Goal: Information Seeking & Learning: Learn about a topic

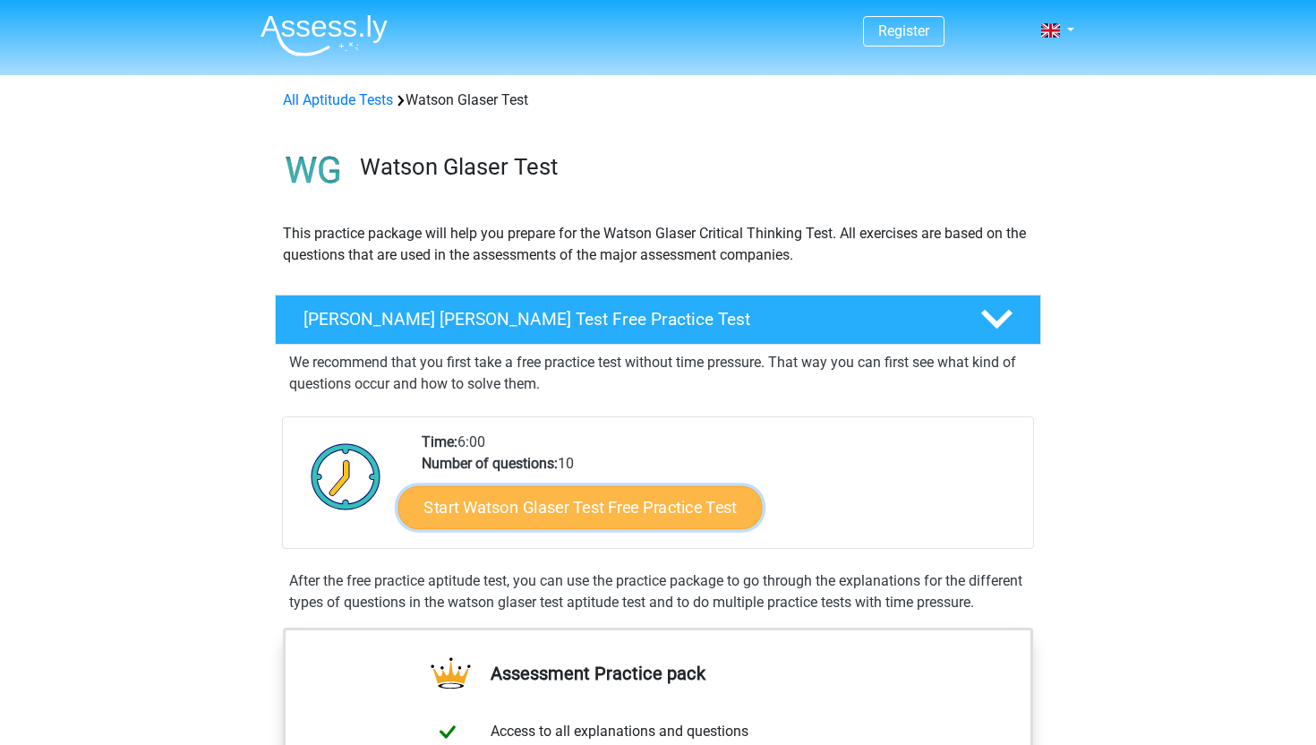
click at [595, 499] on link "Start Watson Glaser Test Free Practice Test" at bounding box center [581, 507] width 364 height 43
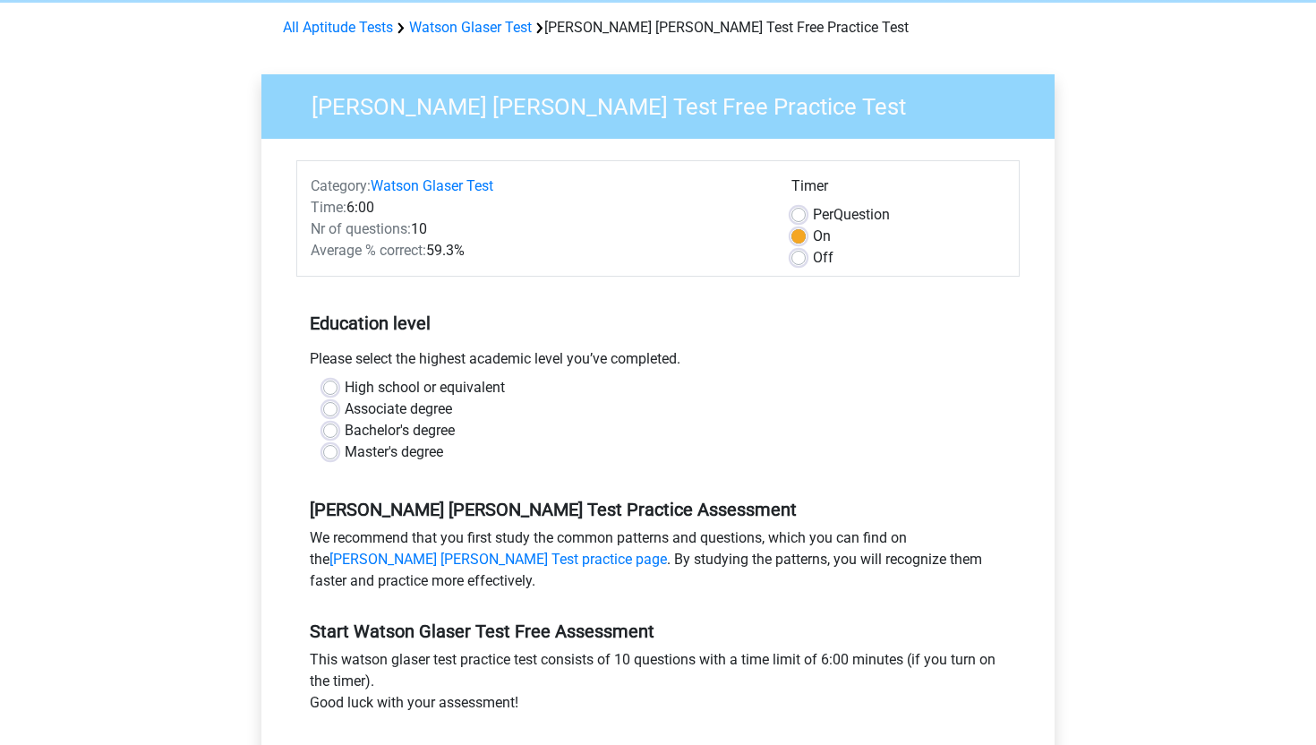
scroll to position [100, 0]
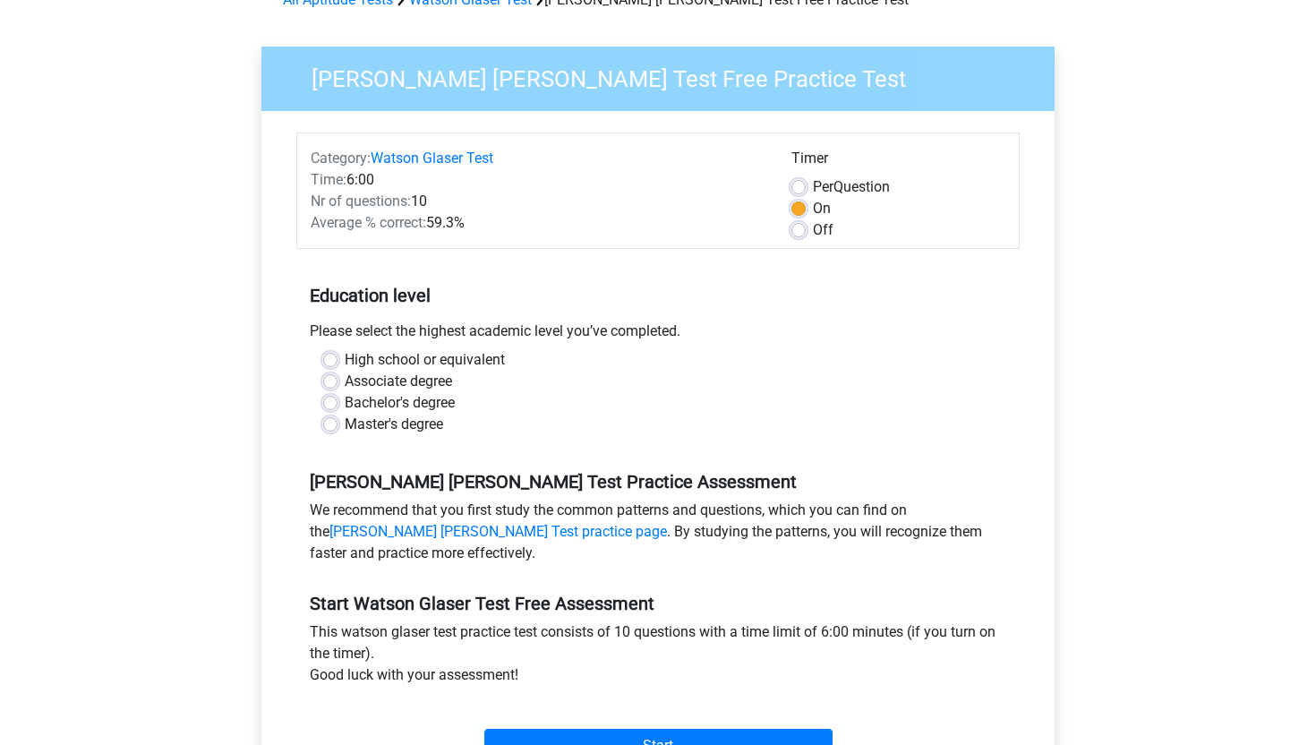
click at [345, 405] on label "Bachelor's degree" at bounding box center [400, 402] width 110 height 21
click at [330, 405] on input "Bachelor's degree" at bounding box center [330, 401] width 14 height 18
radio input "true"
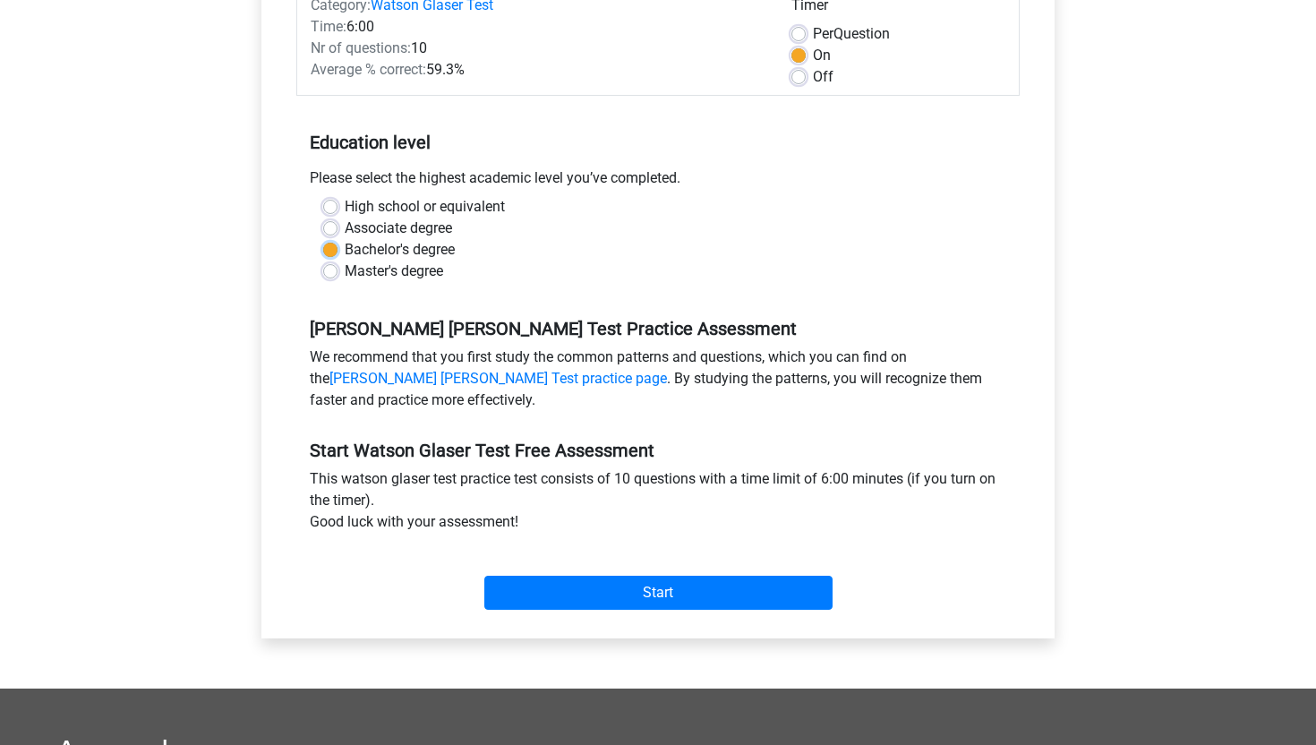
scroll to position [258, 0]
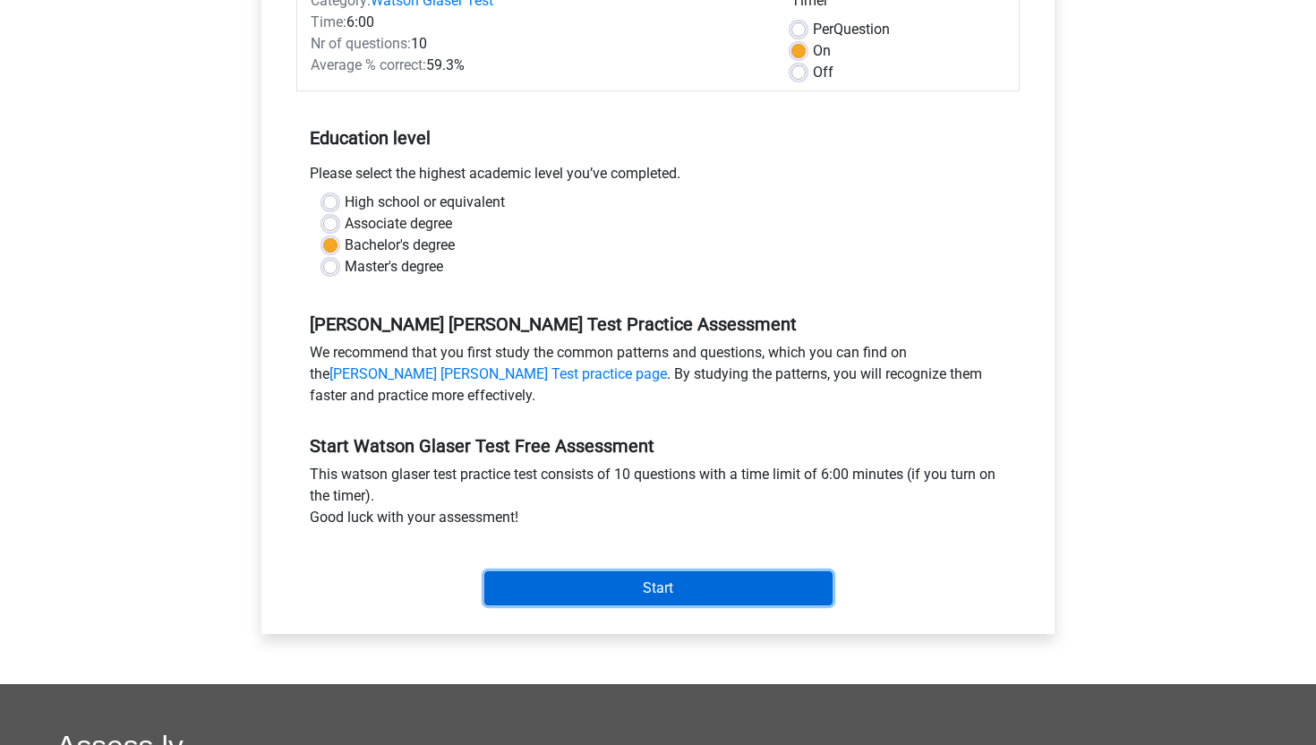
click at [554, 597] on input "Start" at bounding box center [658, 588] width 348 height 34
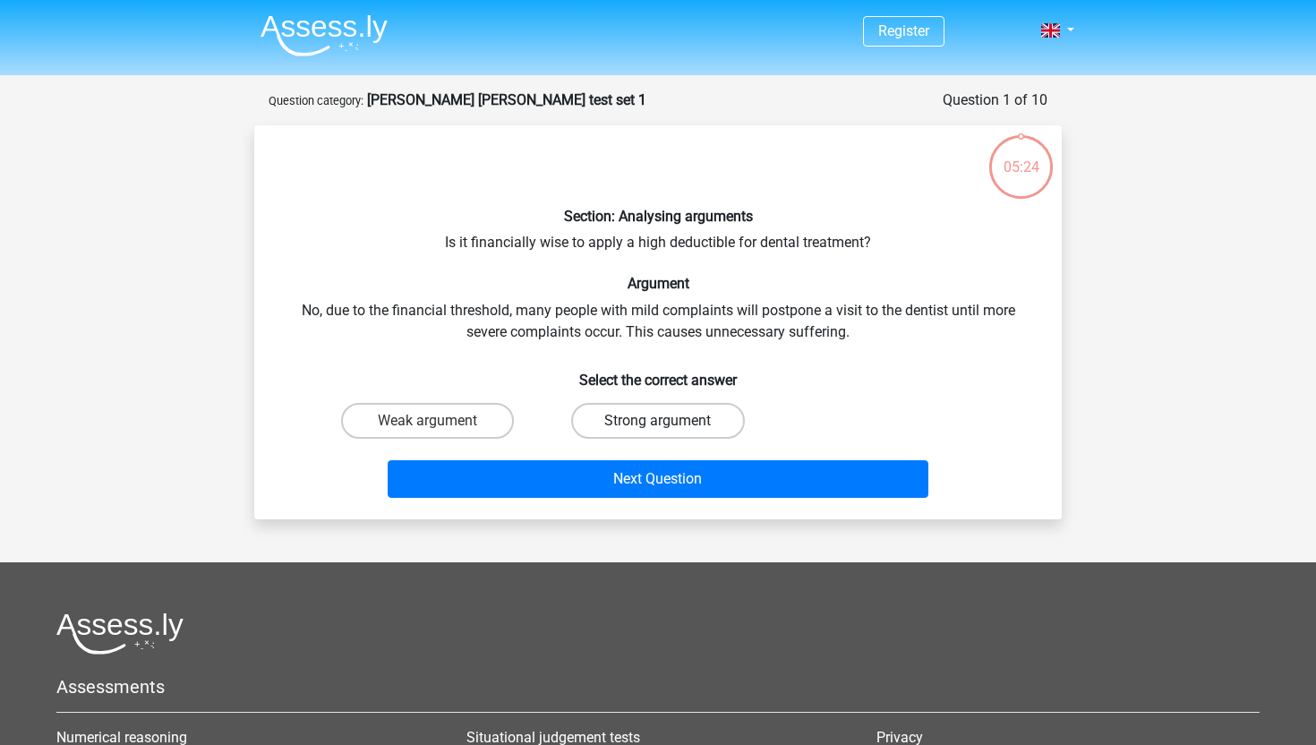
click at [645, 409] on label "Strong argument" at bounding box center [657, 421] width 173 height 36
click at [658, 421] on input "Strong argument" at bounding box center [664, 427] width 12 height 12
radio input "true"
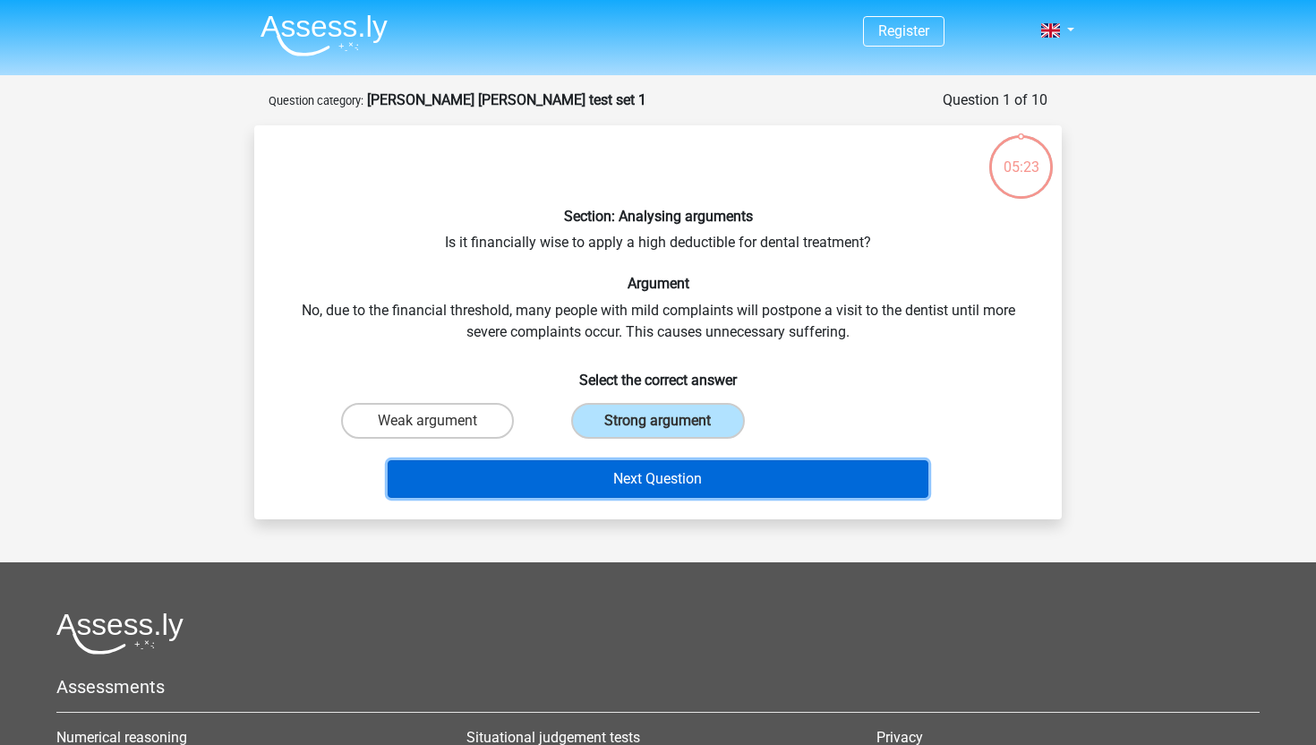
click at [625, 469] on button "Next Question" at bounding box center [659, 479] width 542 height 38
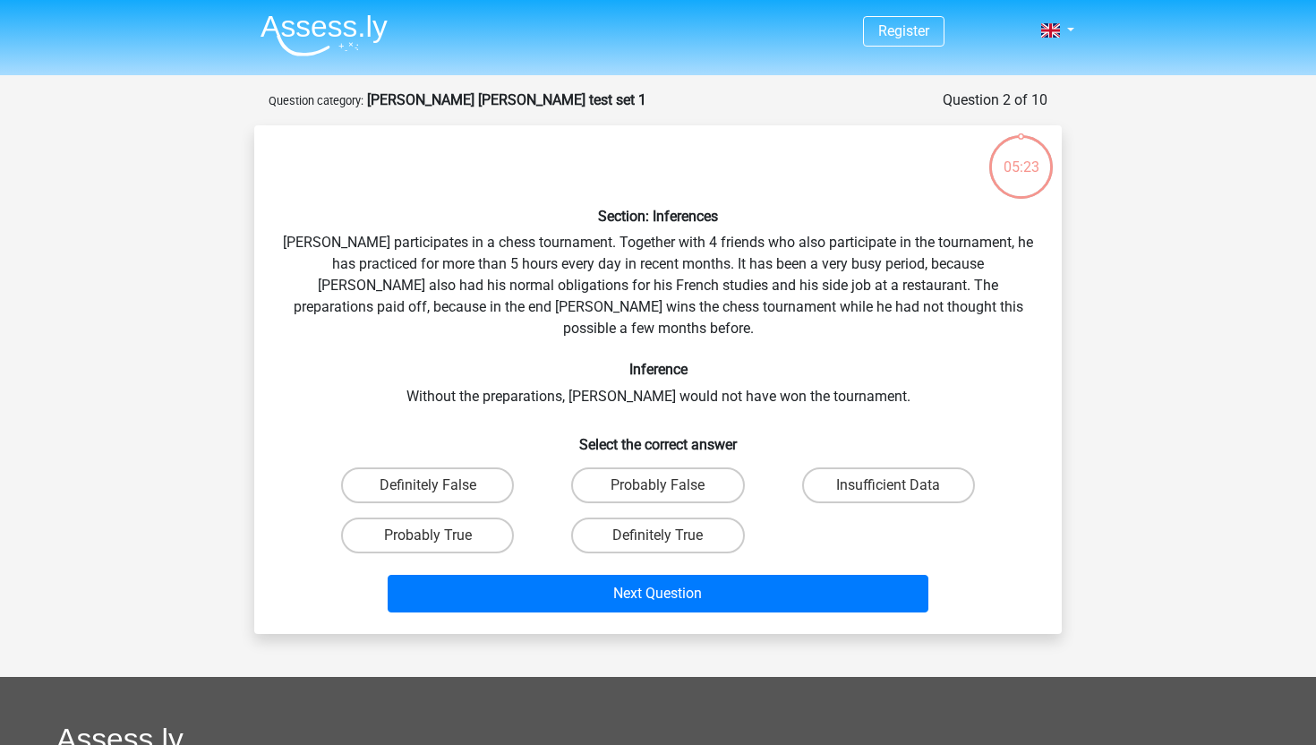
scroll to position [90, 0]
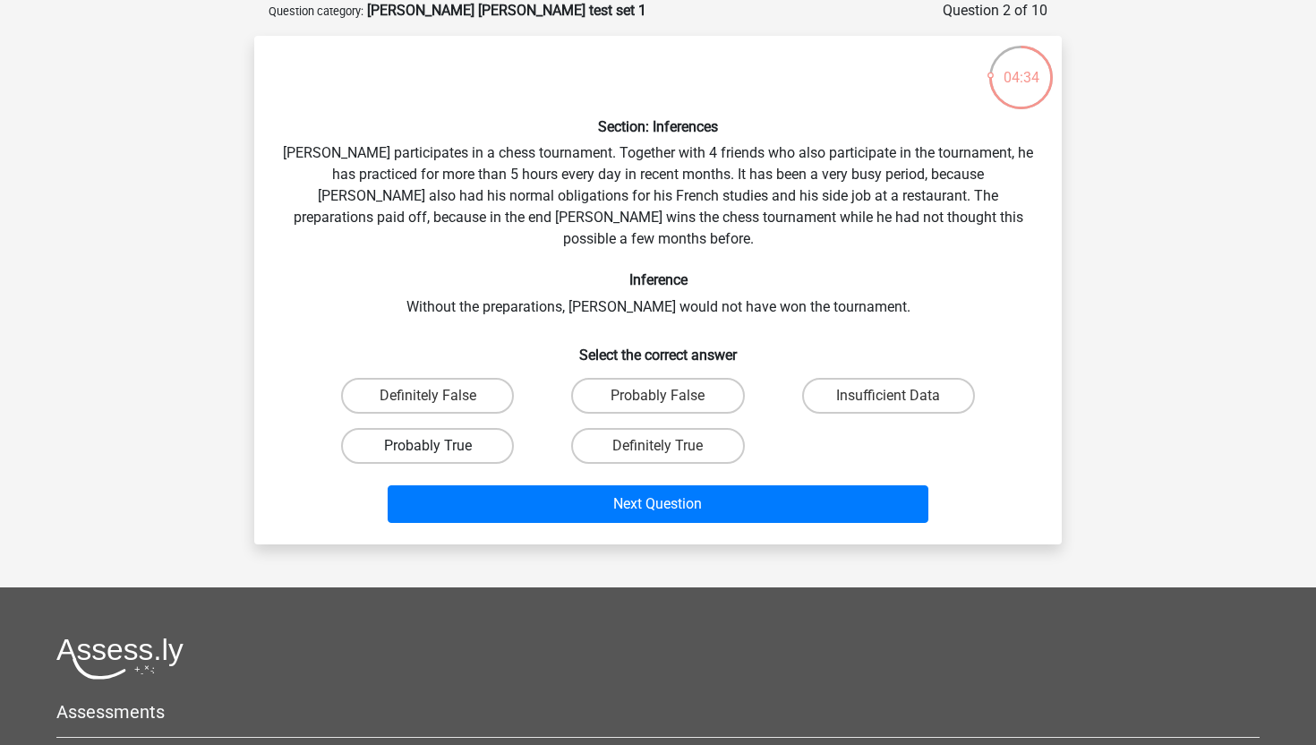
click at [498, 428] on label "Probably True" at bounding box center [427, 446] width 173 height 36
click at [440, 446] on input "Probably True" at bounding box center [434, 452] width 12 height 12
radio input "true"
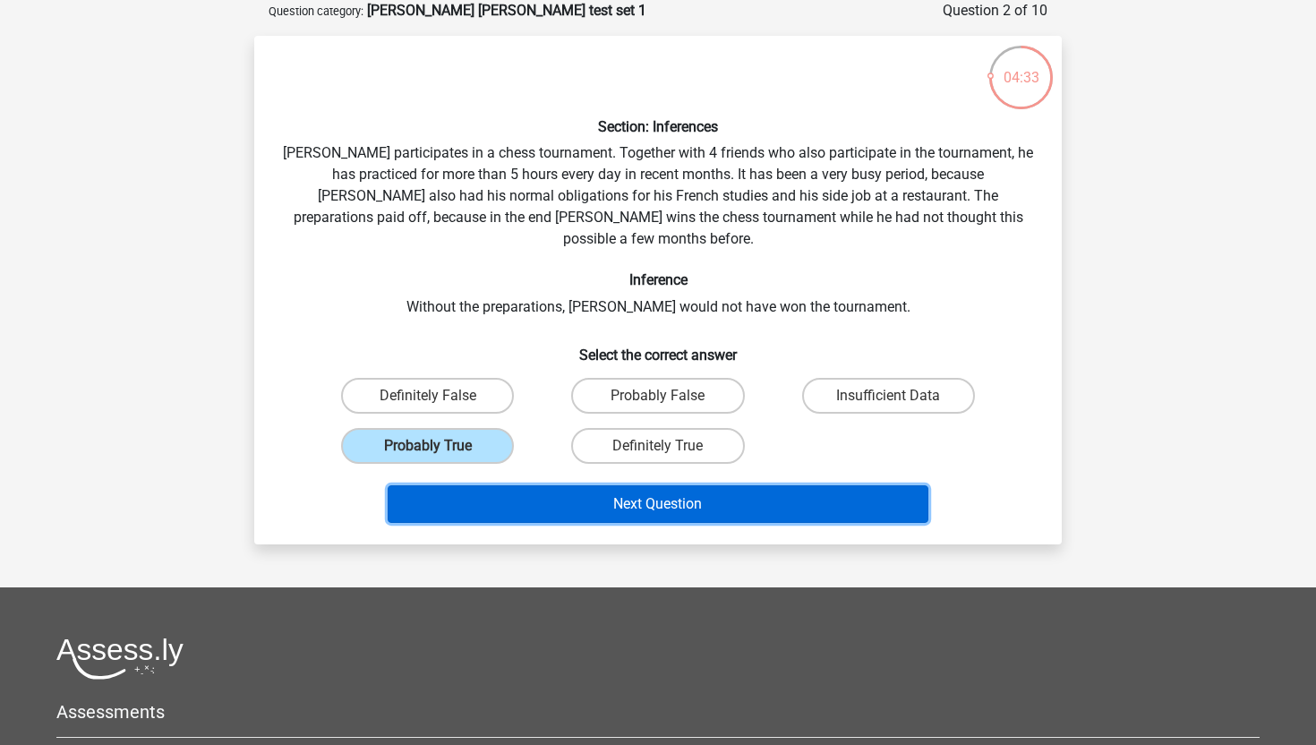
click at [584, 497] on button "Next Question" at bounding box center [659, 504] width 542 height 38
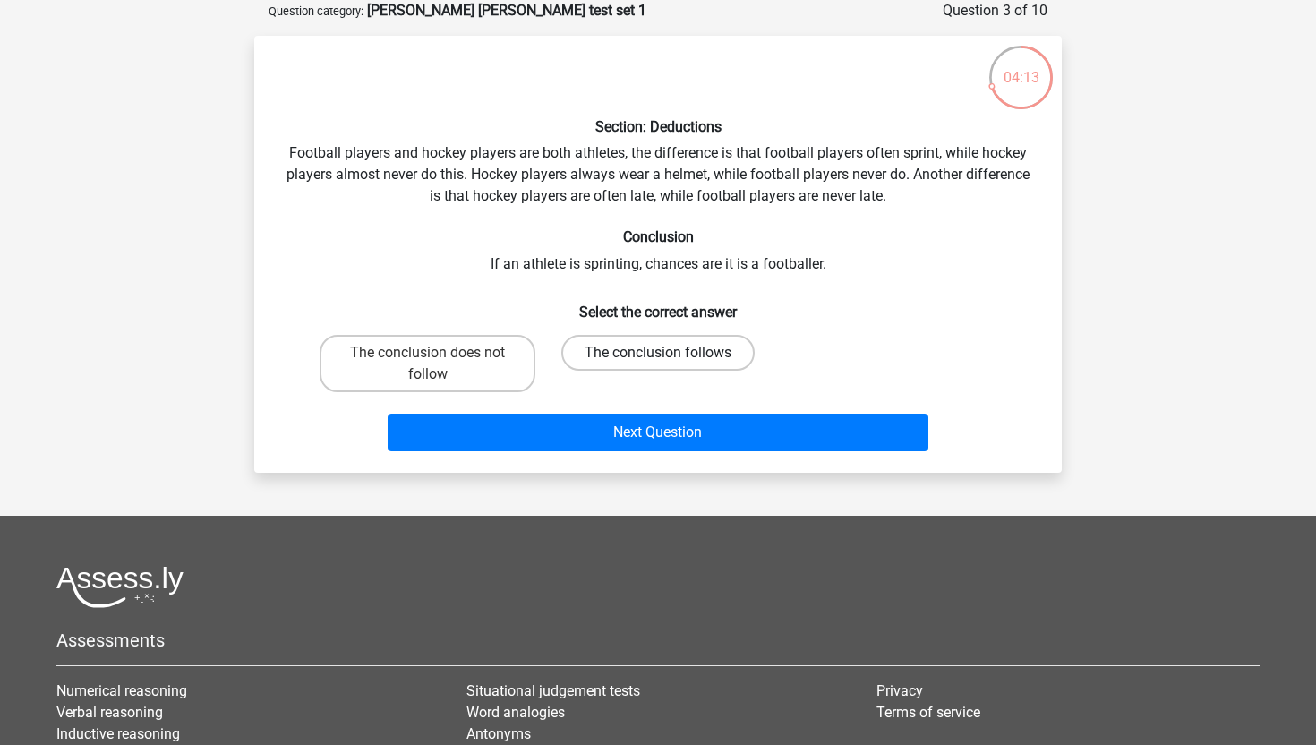
click at [635, 370] on div "The conclusion follows" at bounding box center [658, 363] width 216 height 57
click at [649, 351] on label "The conclusion follows" at bounding box center [657, 353] width 193 height 36
click at [658, 353] on input "The conclusion follows" at bounding box center [664, 359] width 12 height 12
radio input "true"
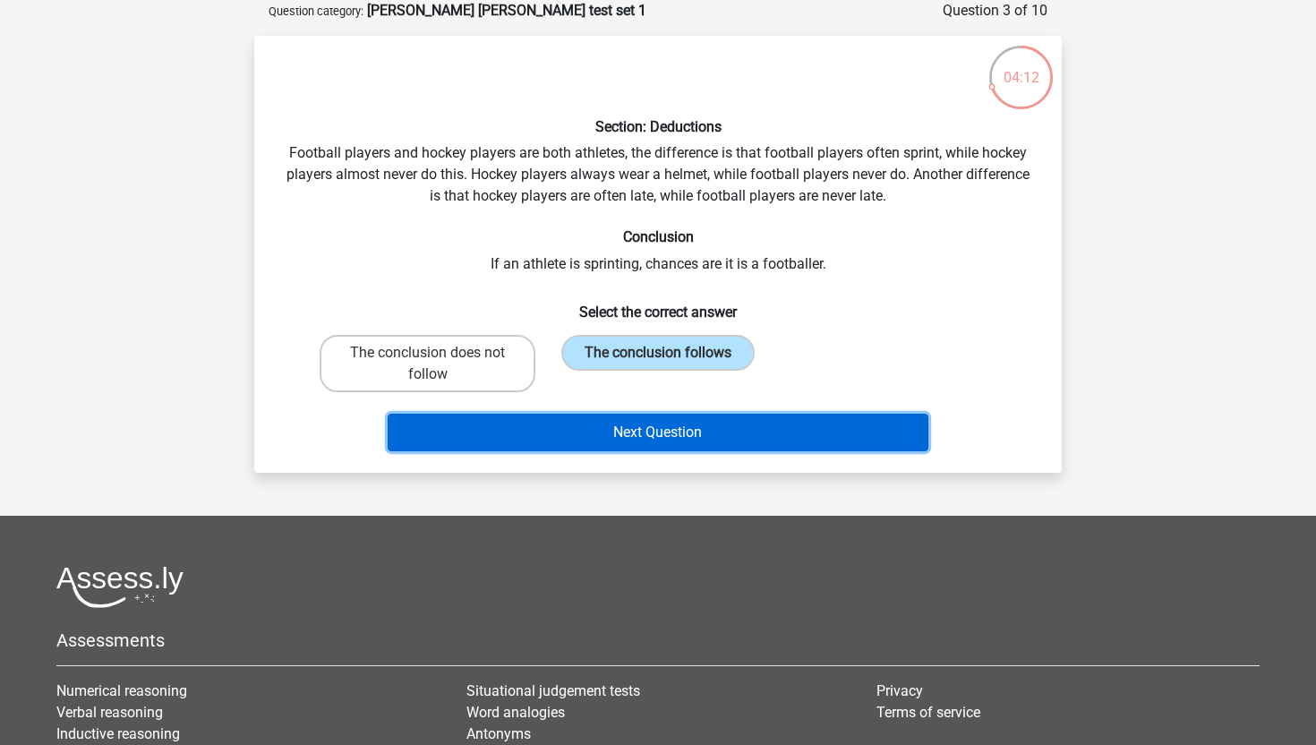
click at [645, 444] on button "Next Question" at bounding box center [659, 433] width 542 height 38
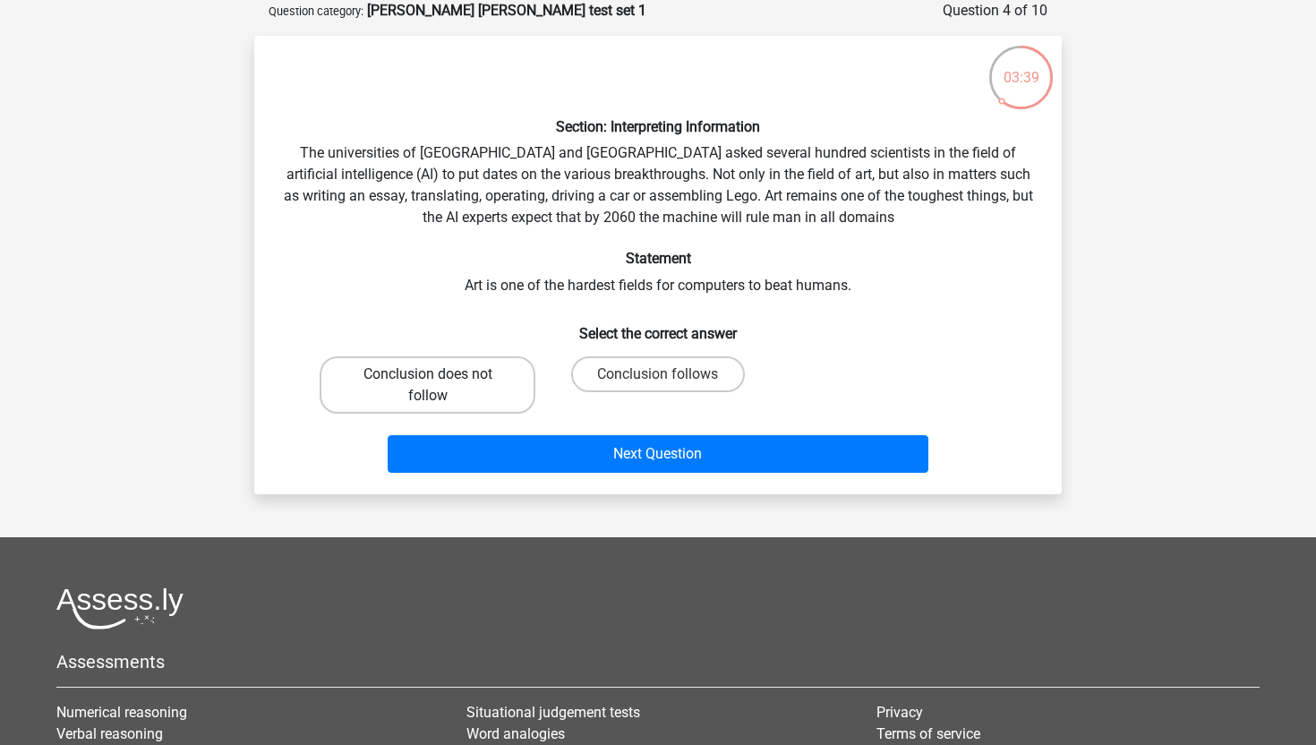
click at [512, 391] on label "Conclusion does not follow" at bounding box center [428, 384] width 216 height 57
click at [440, 386] on input "Conclusion does not follow" at bounding box center [434, 380] width 12 height 12
radio input "true"
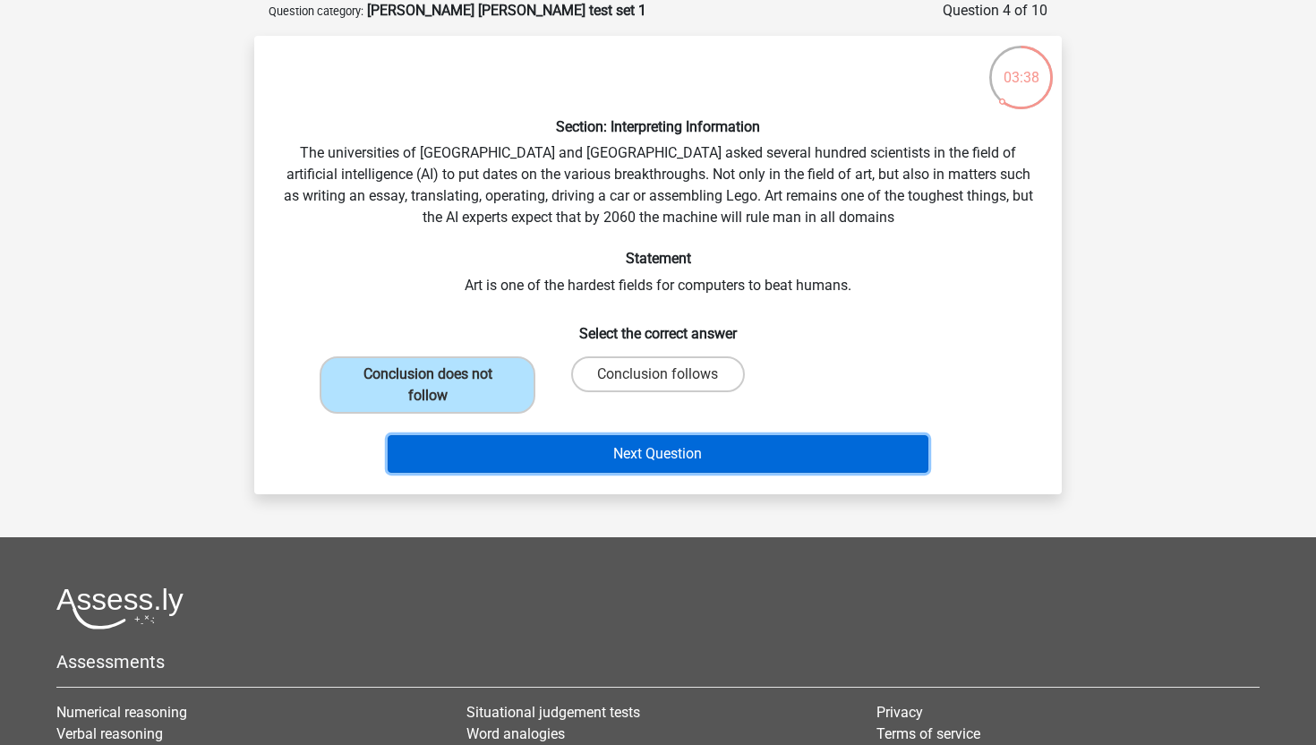
click at [554, 453] on button "Next Question" at bounding box center [659, 454] width 542 height 38
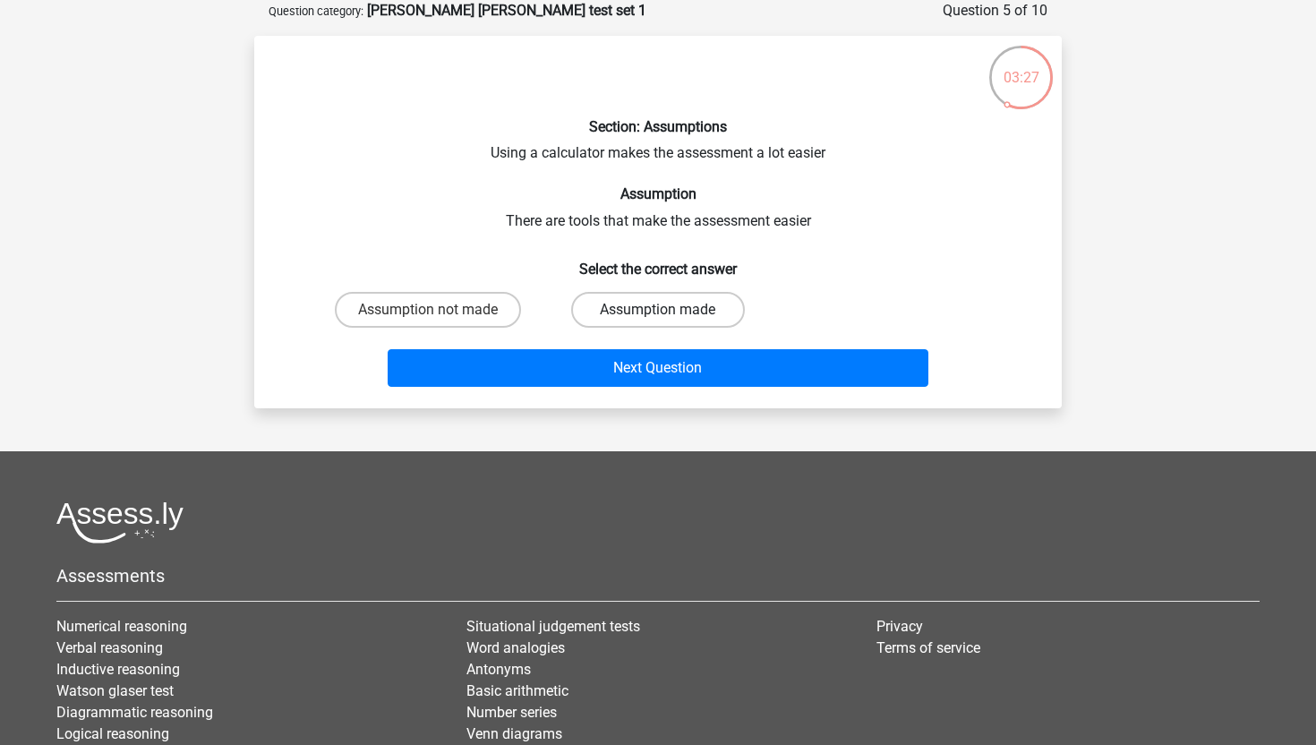
click at [622, 301] on label "Assumption made" at bounding box center [657, 310] width 173 height 36
click at [658, 310] on input "Assumption made" at bounding box center [664, 316] width 12 height 12
radio input "true"
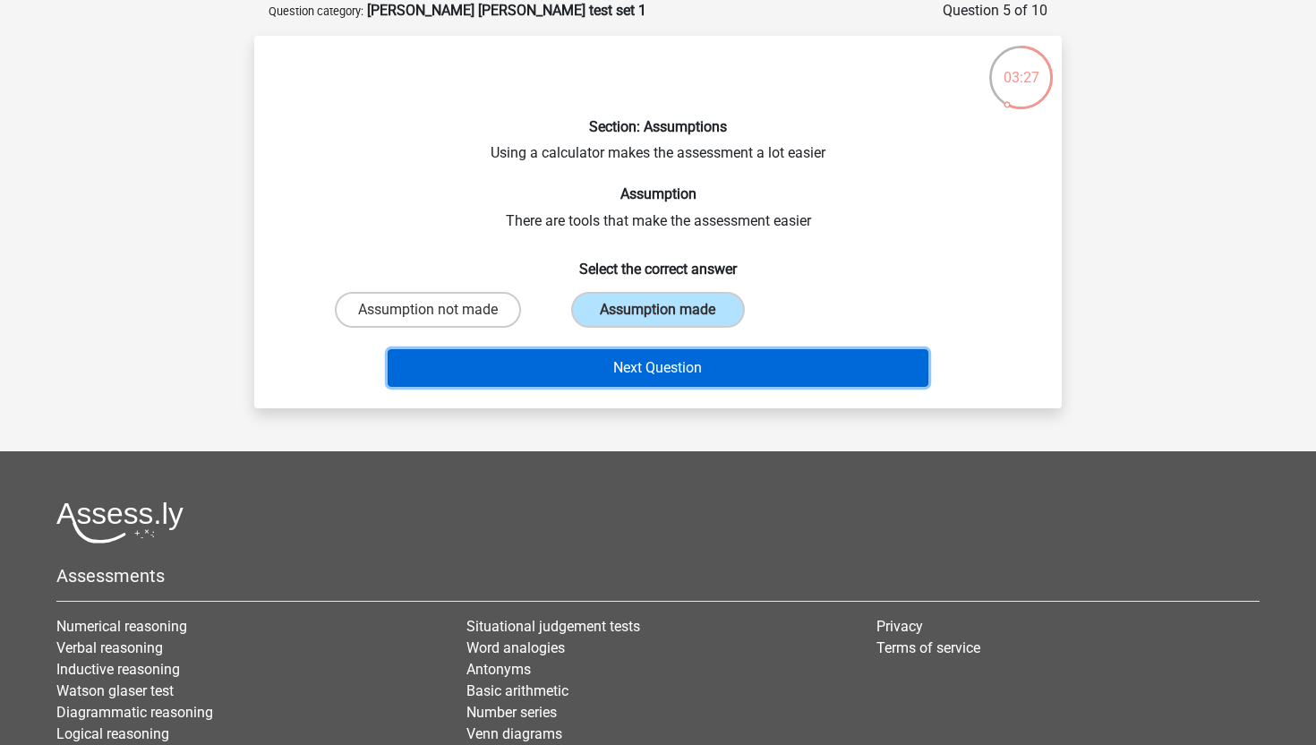
click at [622, 369] on button "Next Question" at bounding box center [659, 368] width 542 height 38
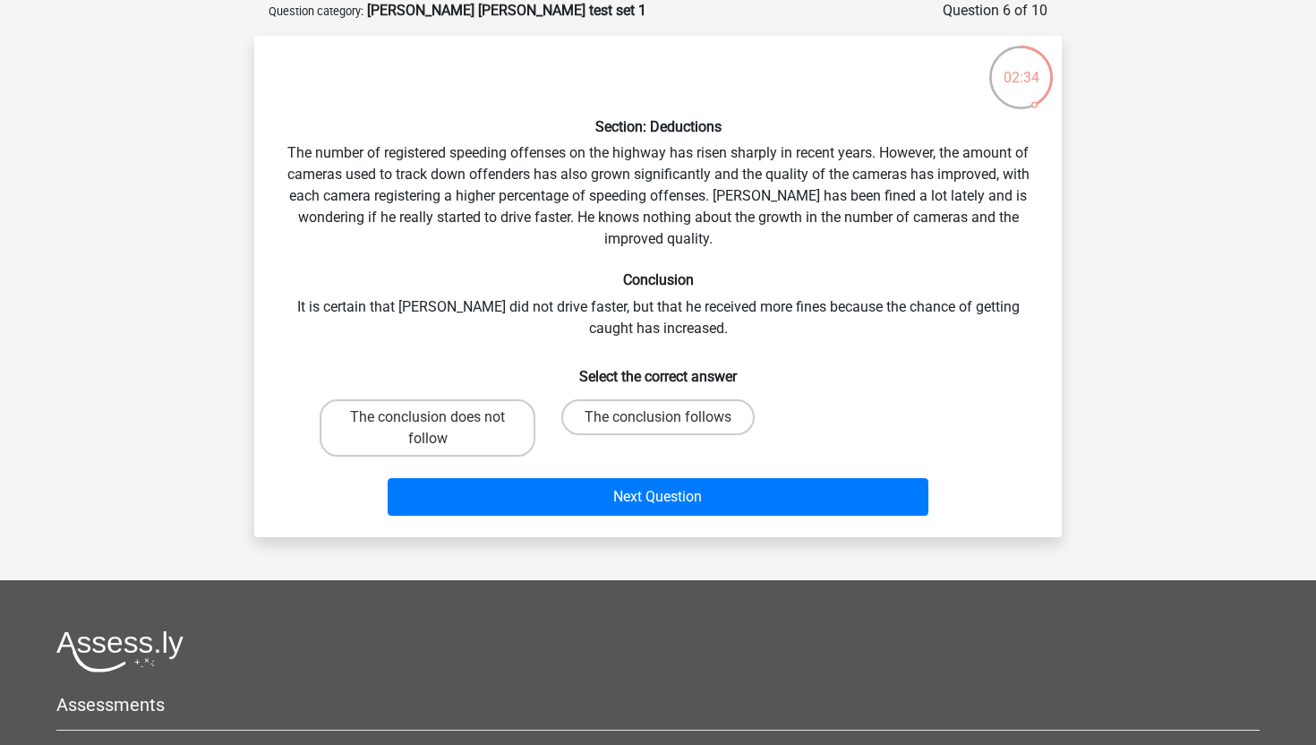
click at [438, 424] on input "The conclusion does not follow" at bounding box center [434, 423] width 12 height 12
radio input "true"
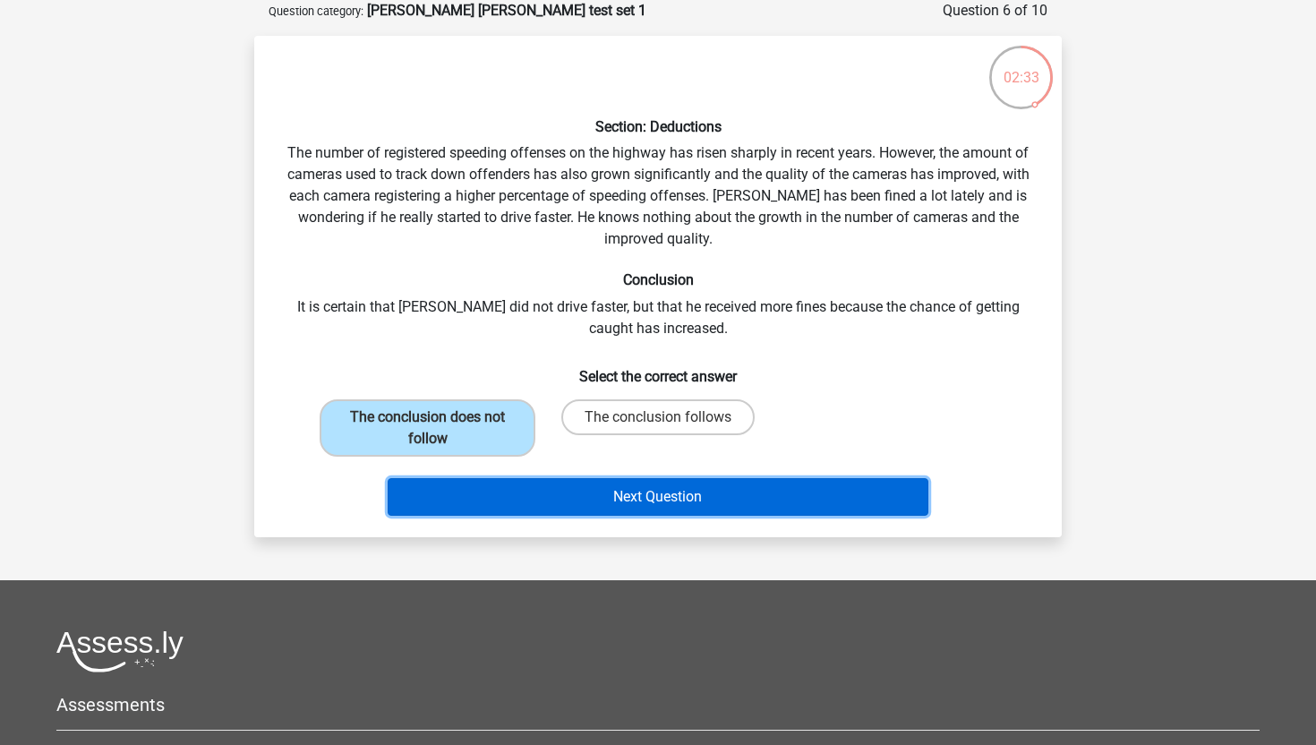
click at [542, 484] on button "Next Question" at bounding box center [659, 497] width 542 height 38
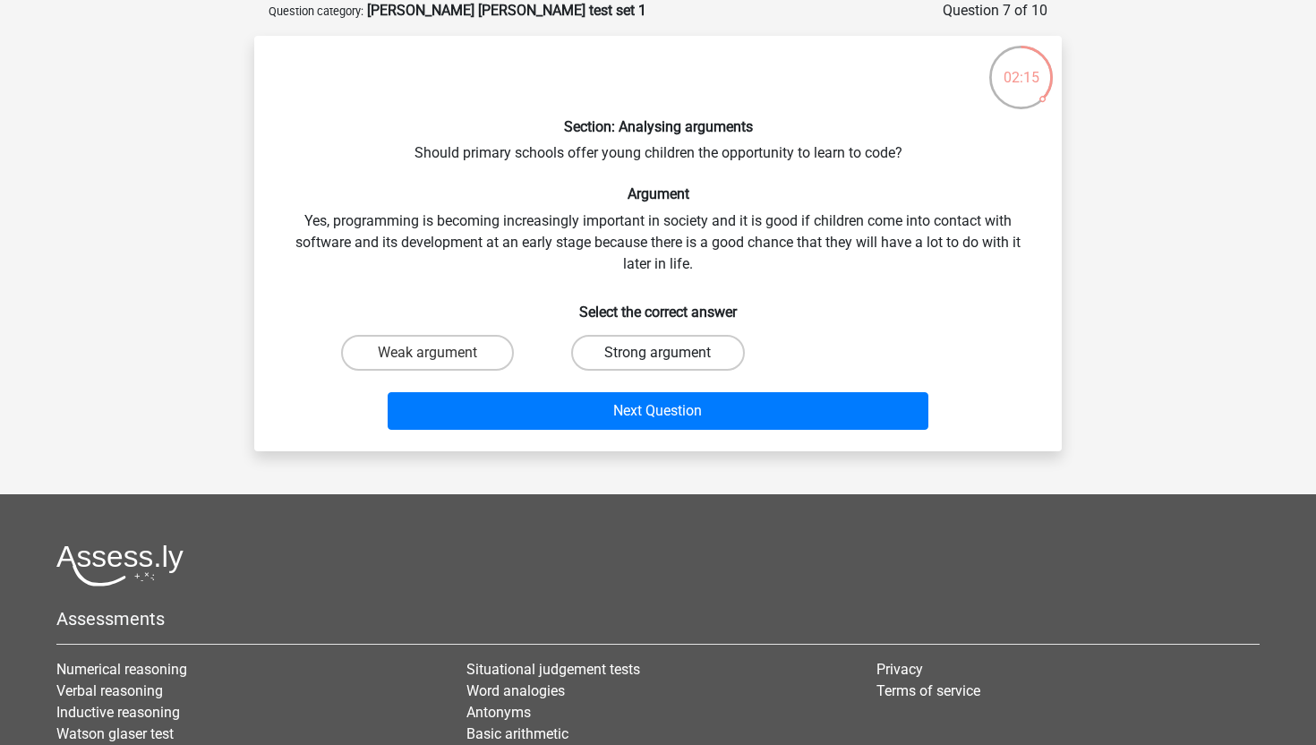
click at [632, 360] on label "Strong argument" at bounding box center [657, 353] width 173 height 36
click at [658, 360] on input "Strong argument" at bounding box center [664, 359] width 12 height 12
radio input "true"
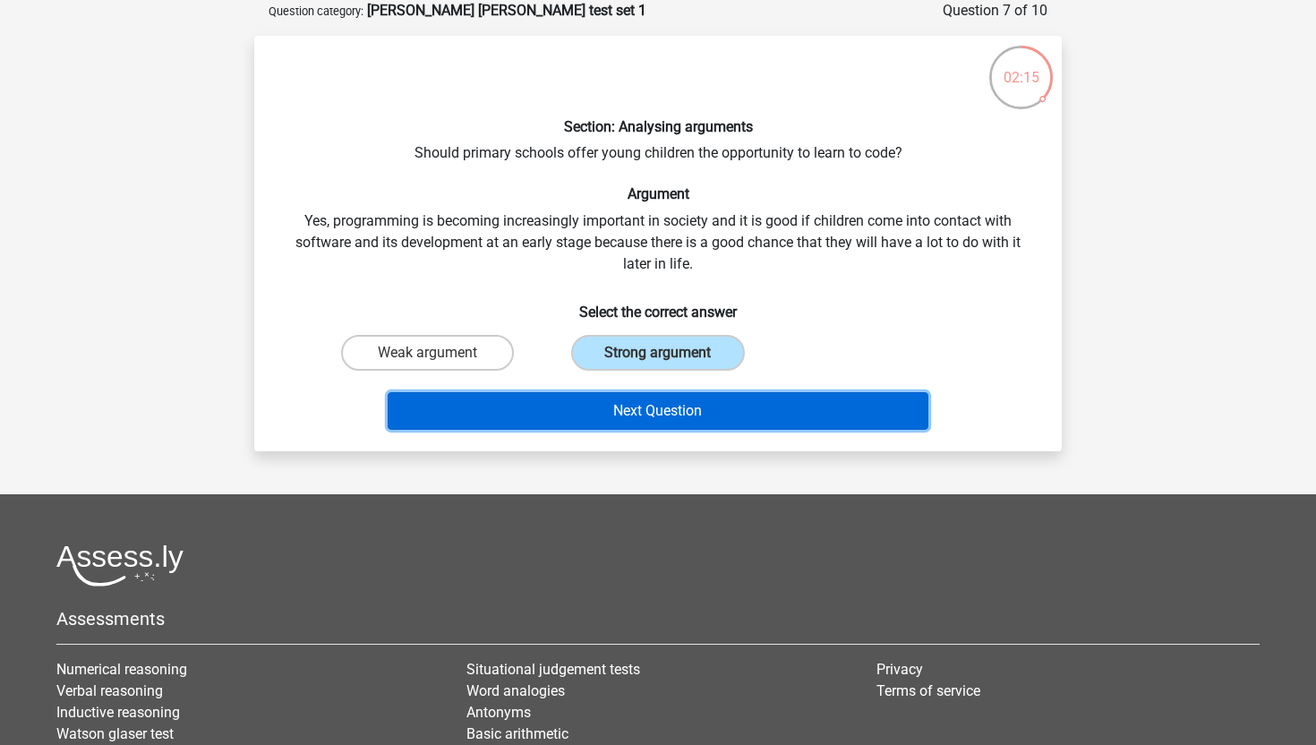
click at [632, 399] on button "Next Question" at bounding box center [659, 411] width 542 height 38
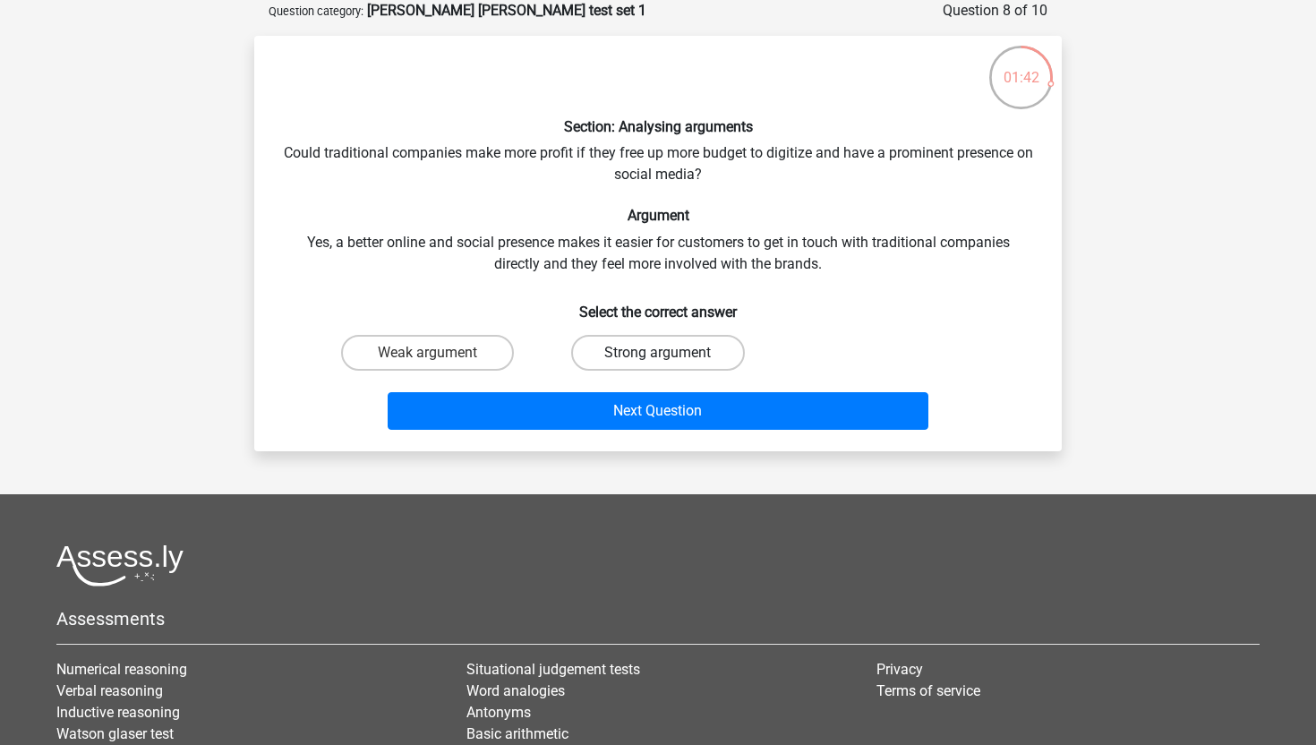
click at [683, 349] on label "Strong argument" at bounding box center [657, 353] width 173 height 36
click at [670, 353] on input "Strong argument" at bounding box center [664, 359] width 12 height 12
radio input "true"
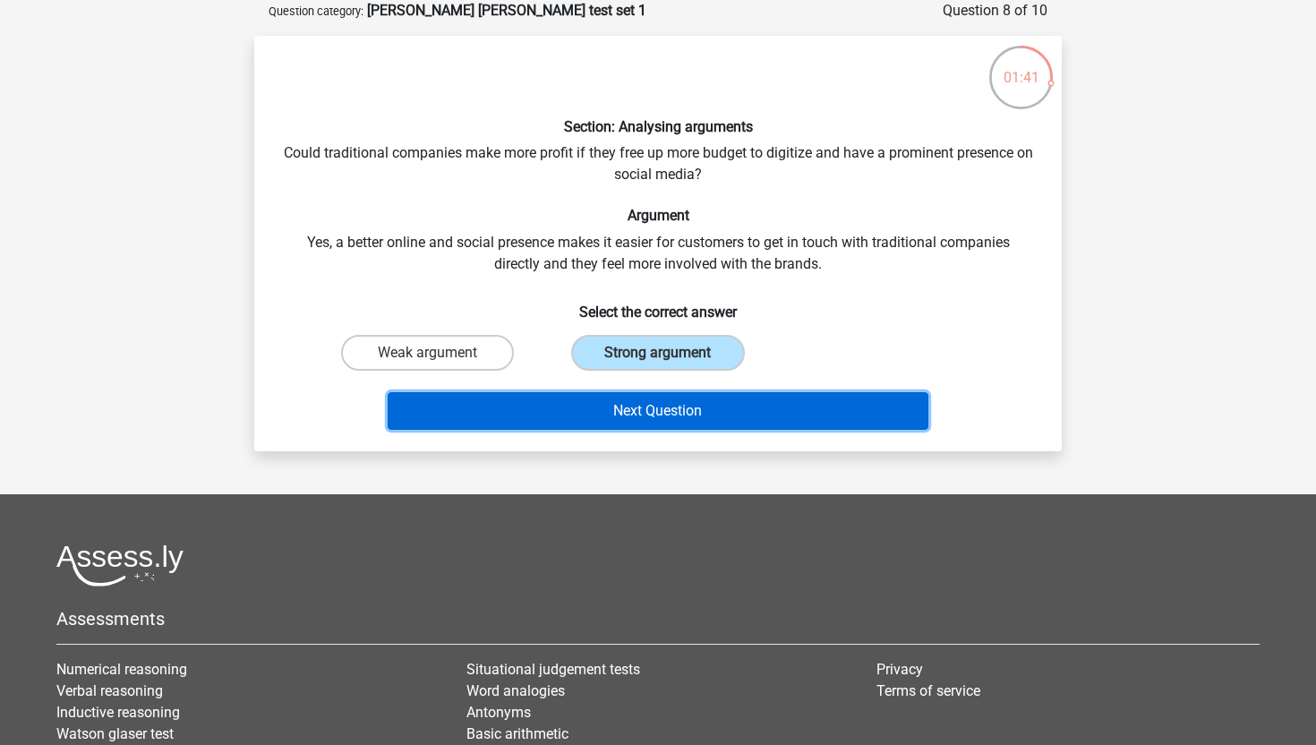
click at [683, 424] on button "Next Question" at bounding box center [659, 411] width 542 height 38
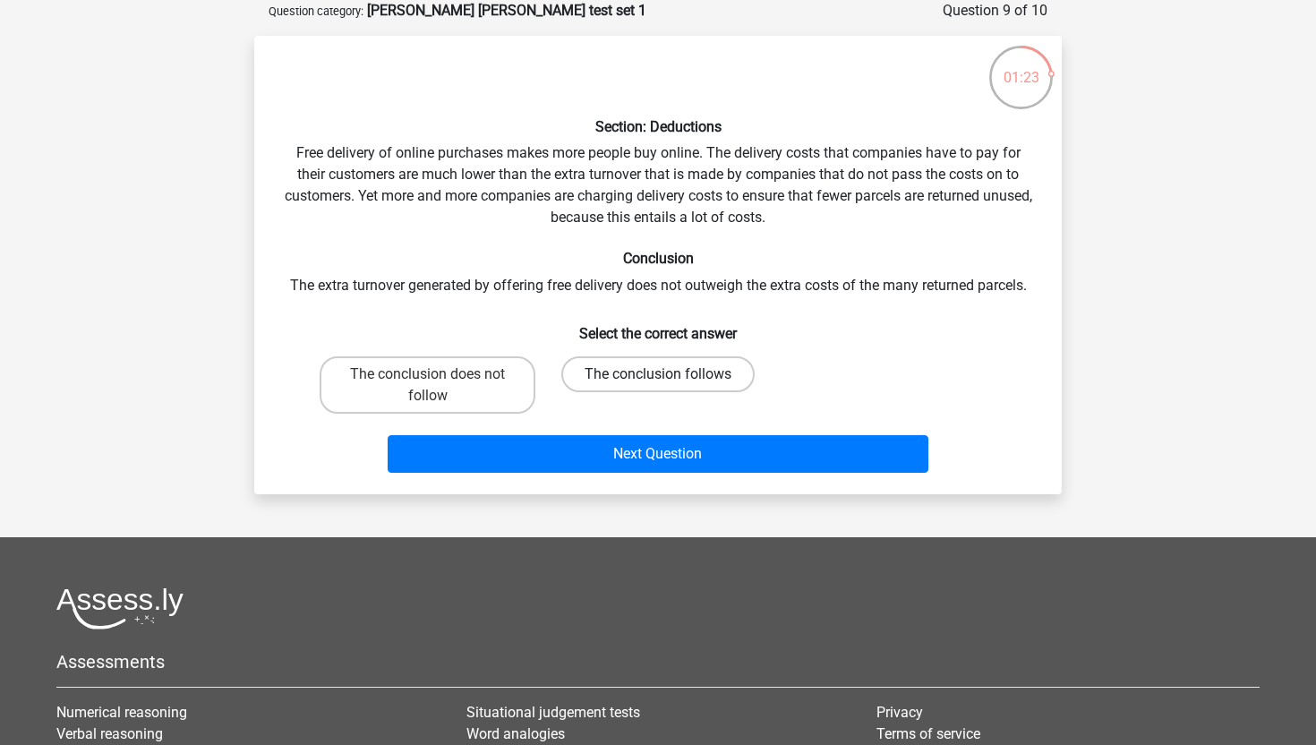
click at [586, 369] on label "The conclusion follows" at bounding box center [657, 374] width 193 height 36
click at [658, 374] on input "The conclusion follows" at bounding box center [664, 380] width 12 height 12
radio input "true"
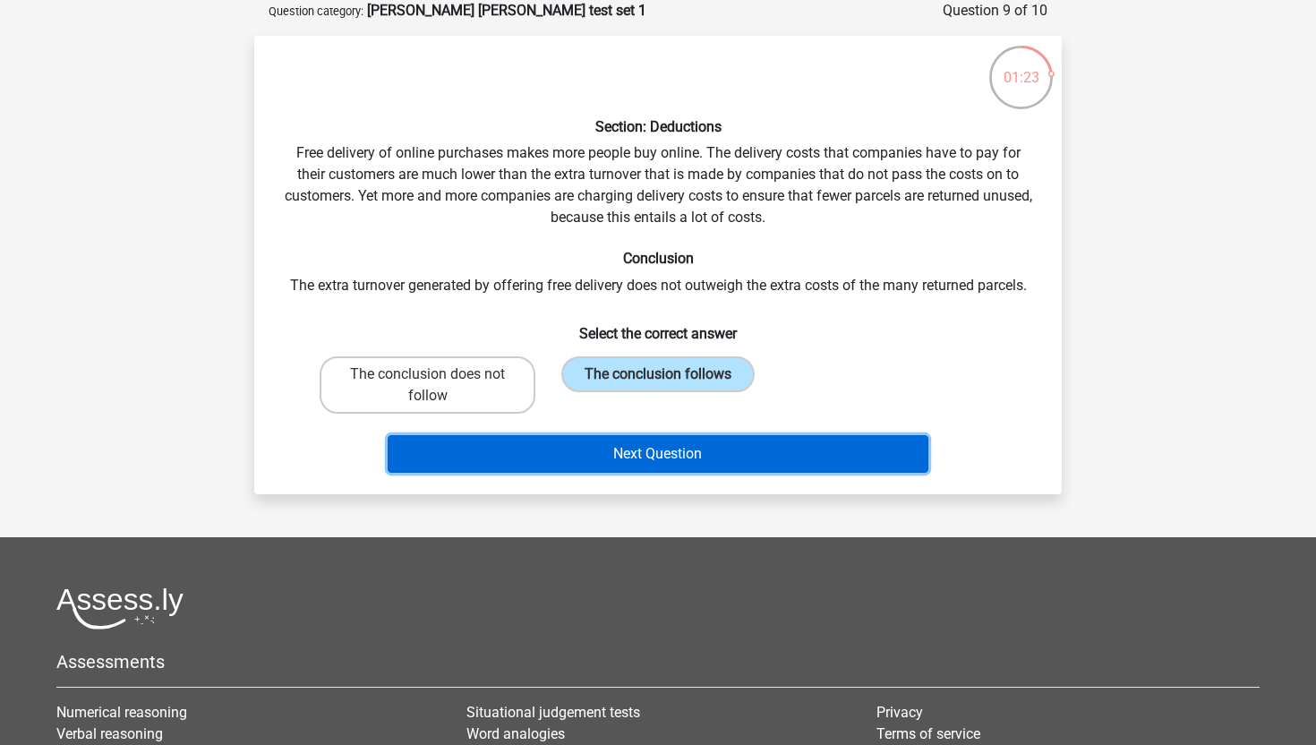
click at [586, 449] on button "Next Question" at bounding box center [659, 454] width 542 height 38
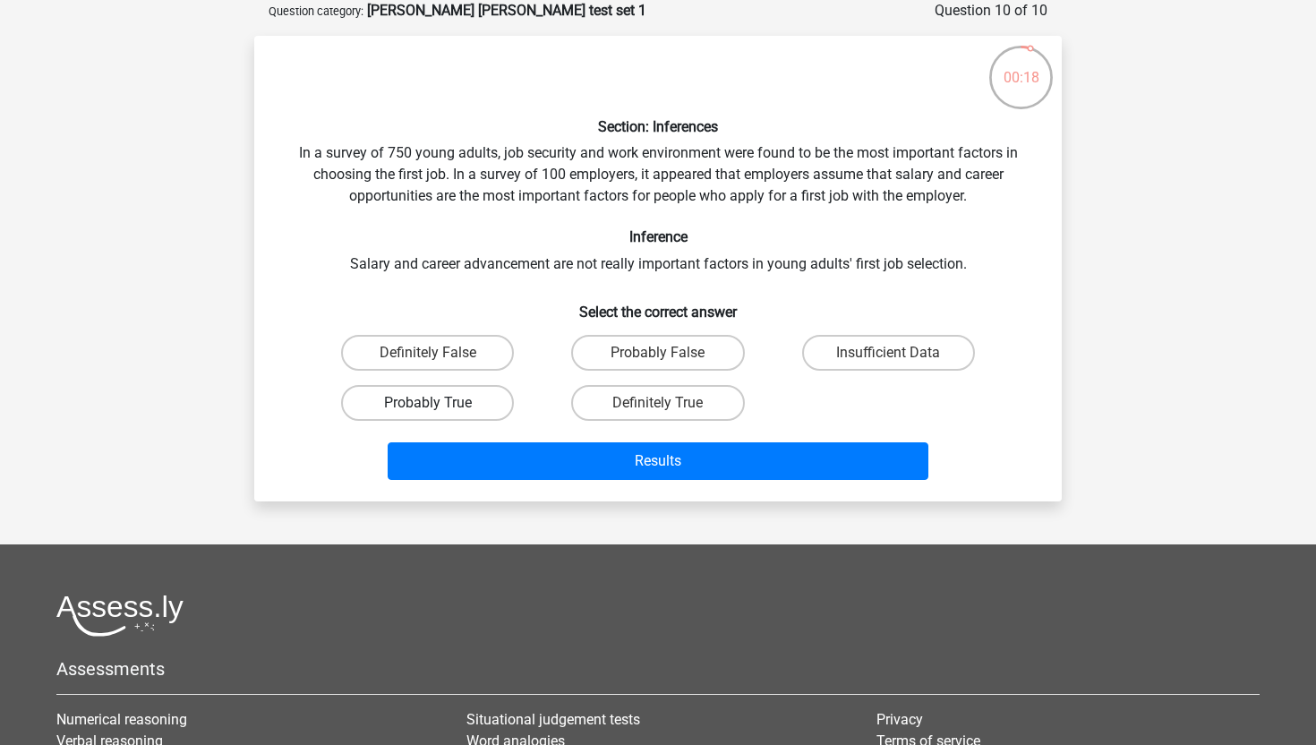
click at [477, 394] on label "Probably True" at bounding box center [427, 403] width 173 height 36
click at [440, 403] on input "Probably True" at bounding box center [434, 409] width 12 height 12
radio input "true"
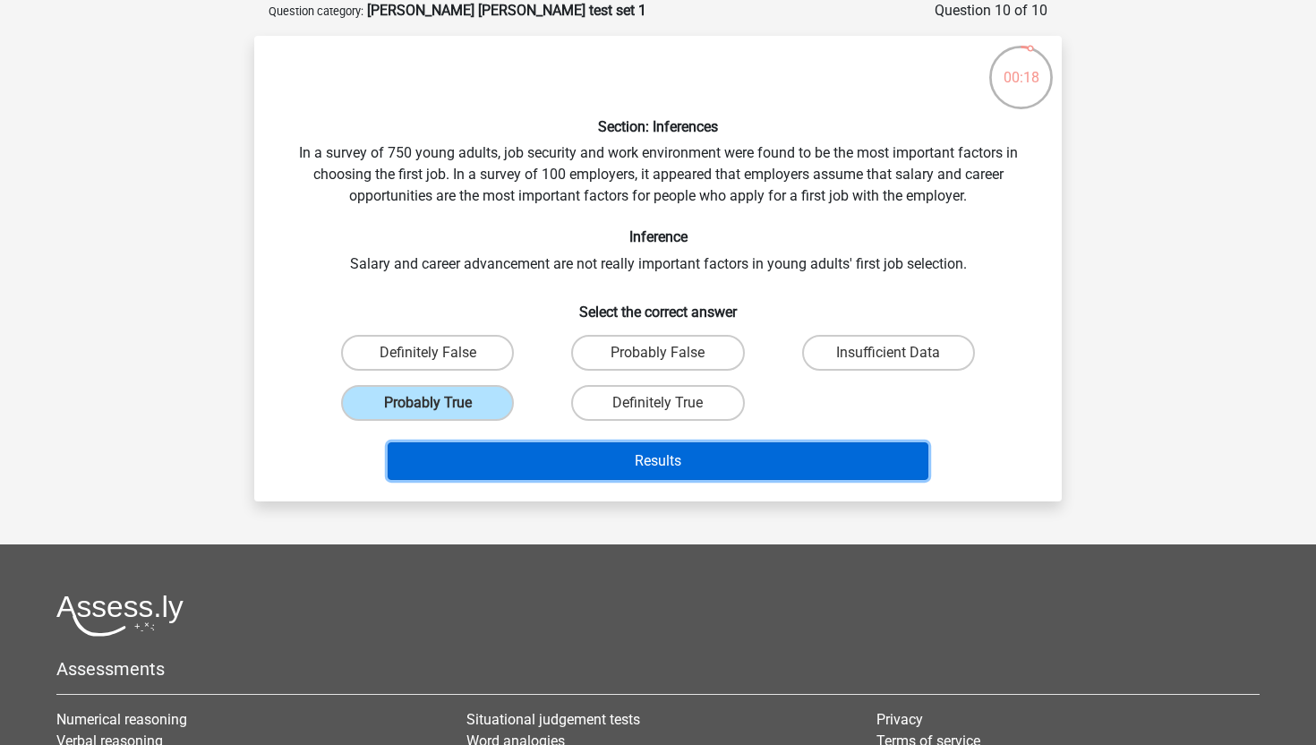
click at [529, 472] on button "Results" at bounding box center [659, 461] width 542 height 38
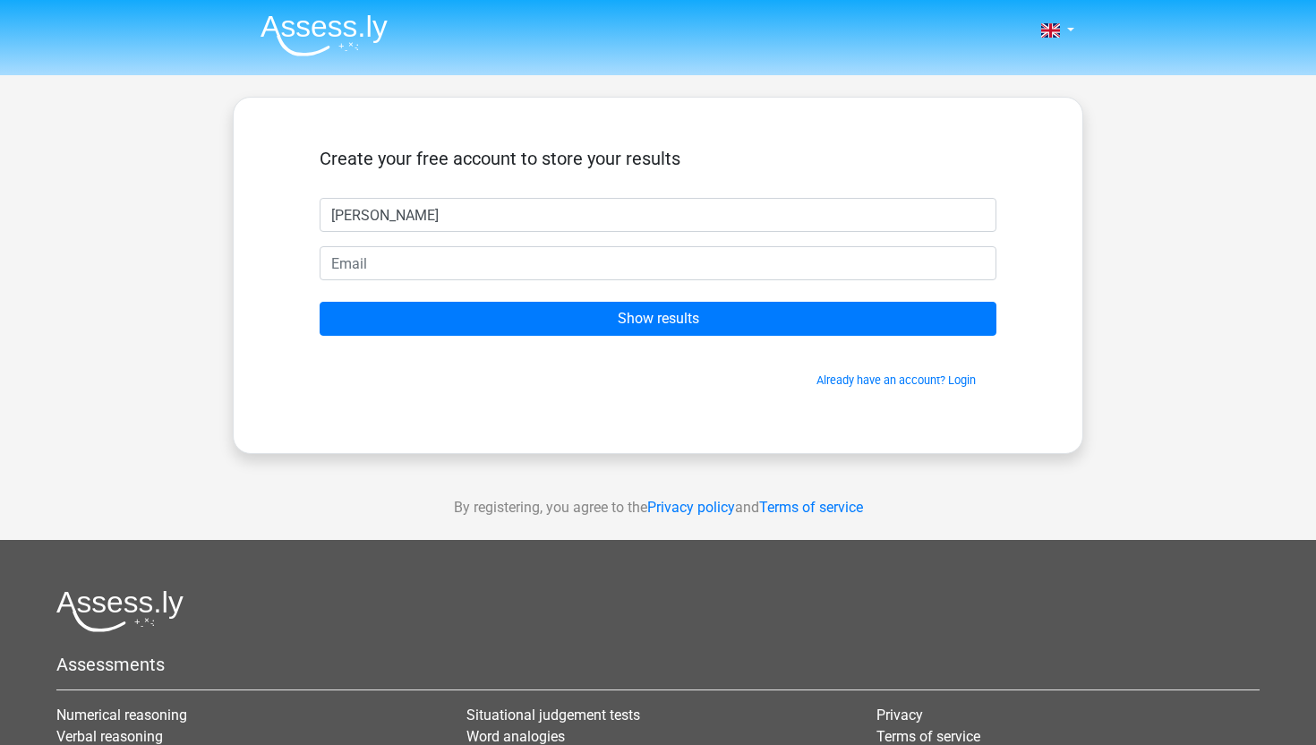
type input "[PERSON_NAME]"
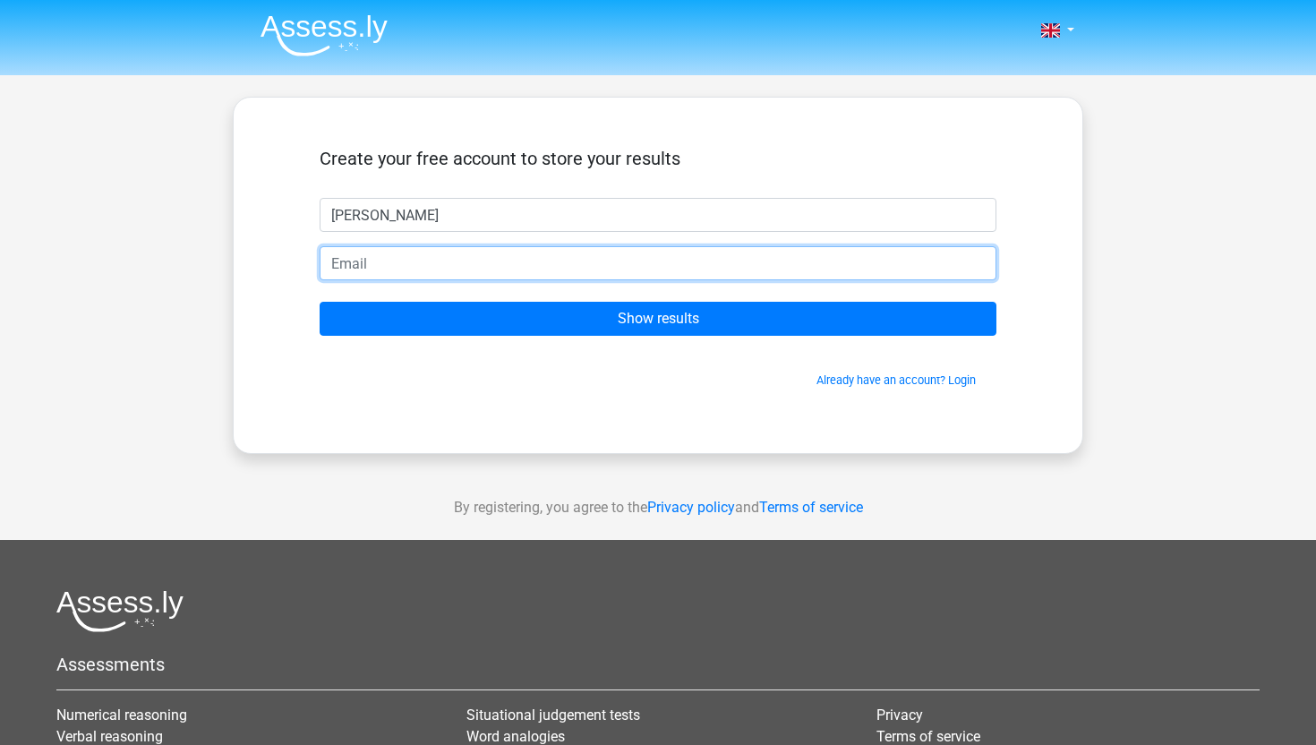
click at [484, 257] on input "email" at bounding box center [658, 263] width 677 height 34
type input "[EMAIL_ADDRESS][DOMAIN_NAME]"
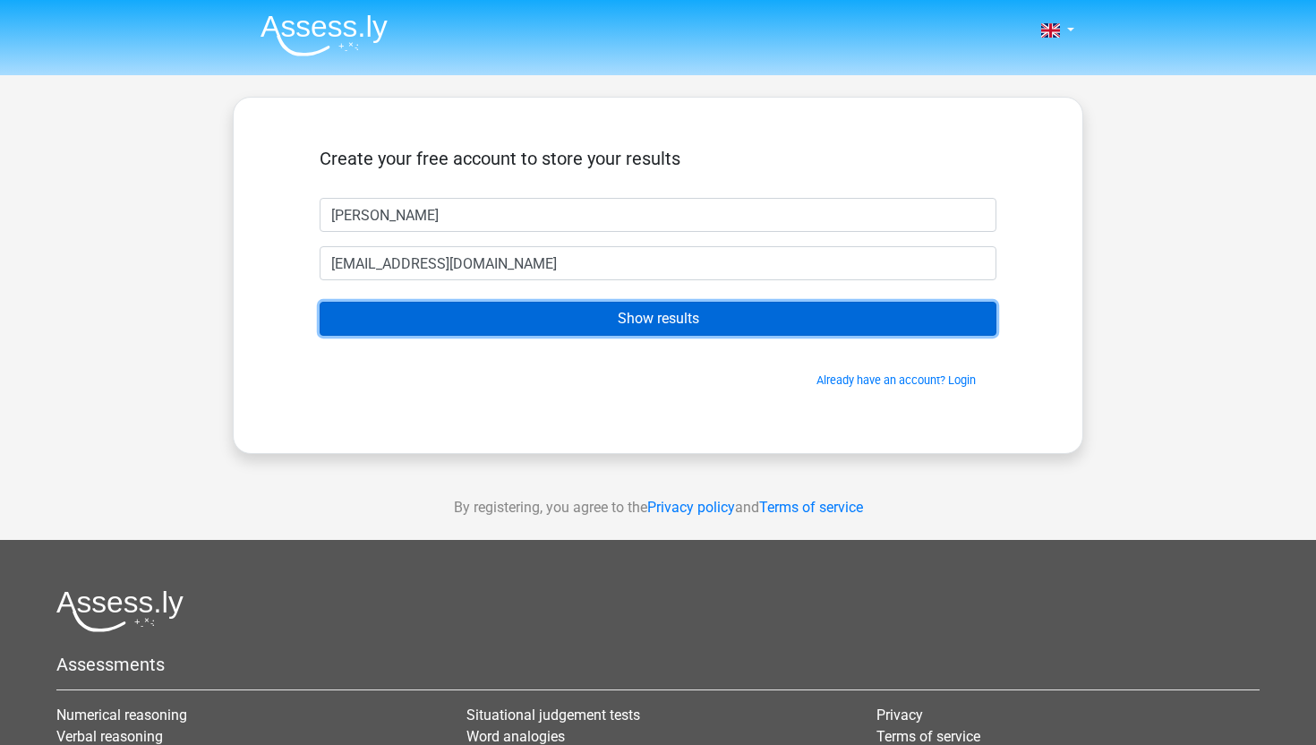
click at [551, 318] on input "Show results" at bounding box center [658, 319] width 677 height 34
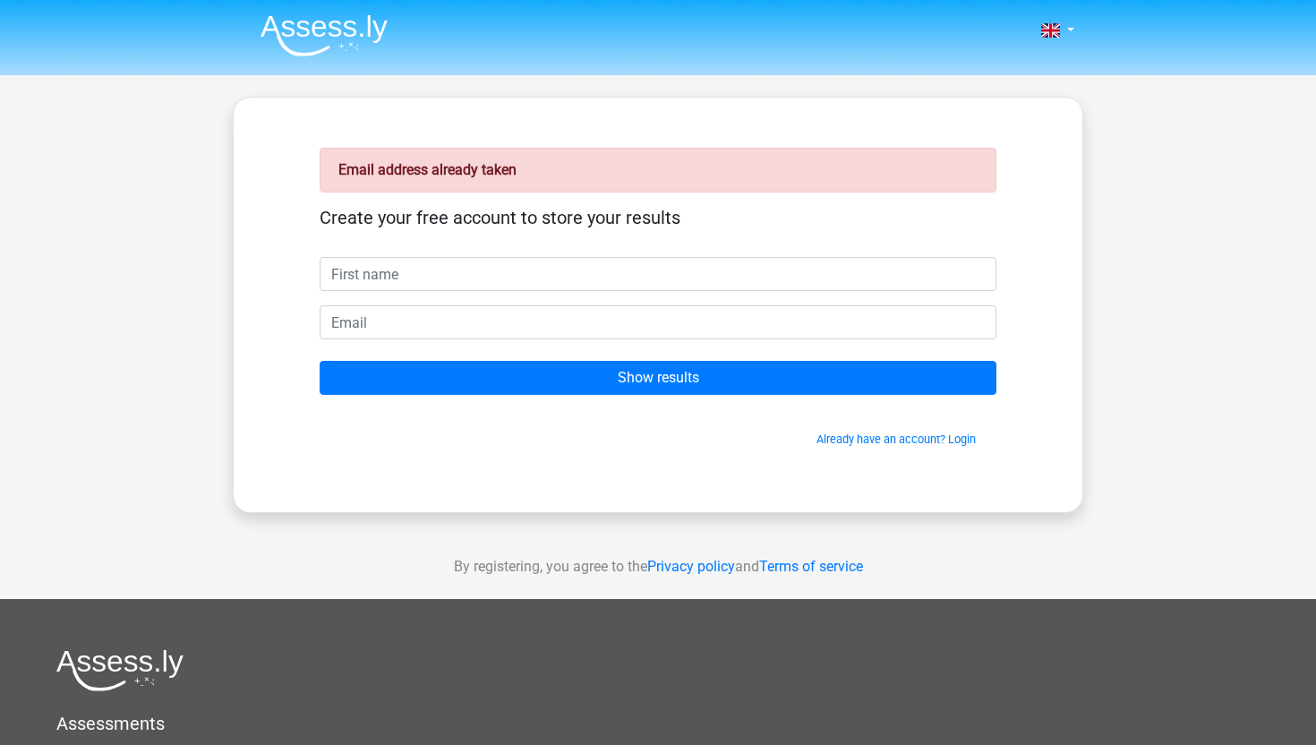
click at [548, 281] on input "text" at bounding box center [658, 274] width 677 height 34
type input "lisa"
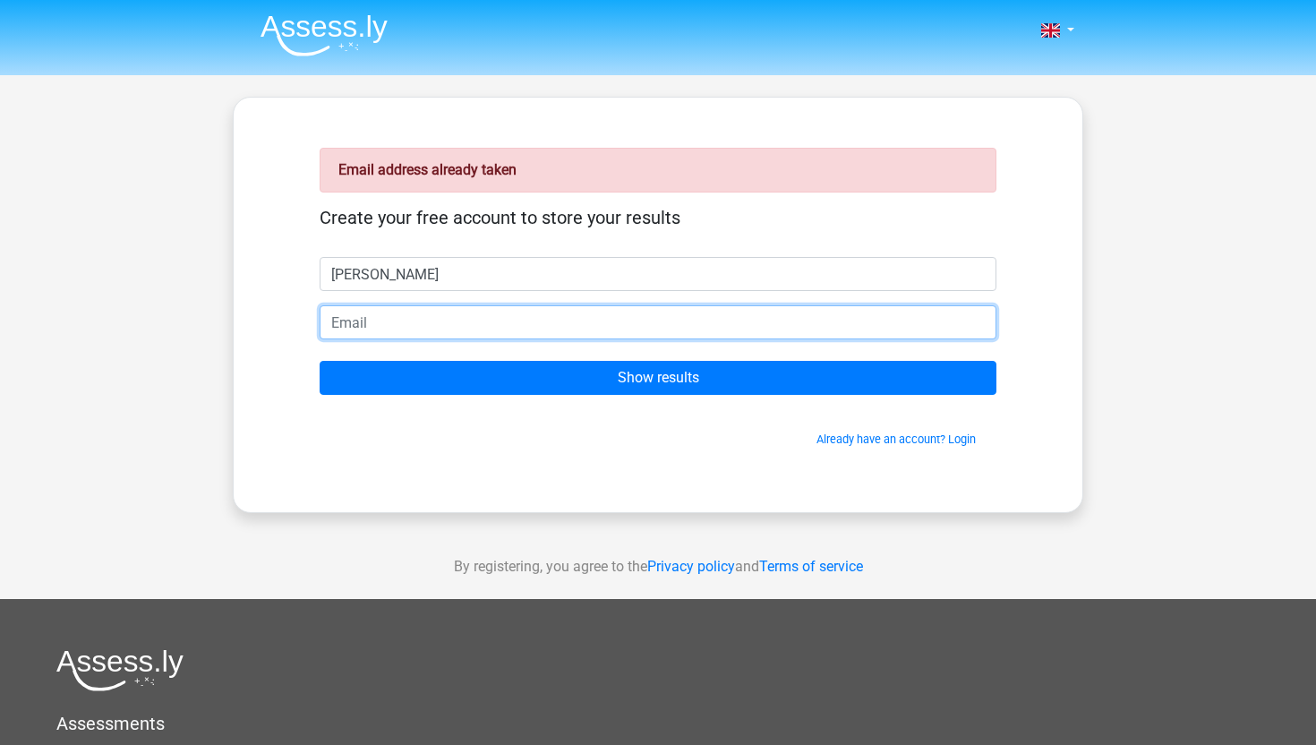
click at [441, 325] on input "email" at bounding box center [658, 322] width 677 height 34
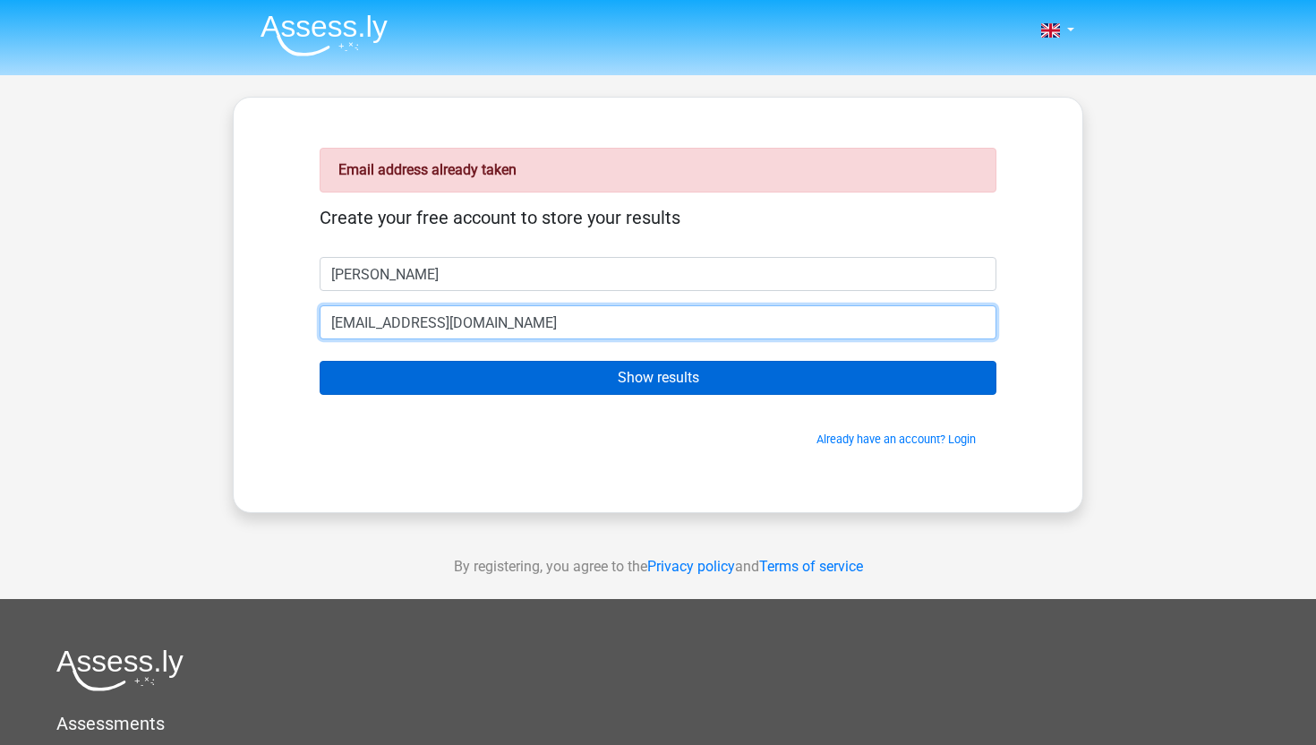
type input "lisama.essel@gmail.com"
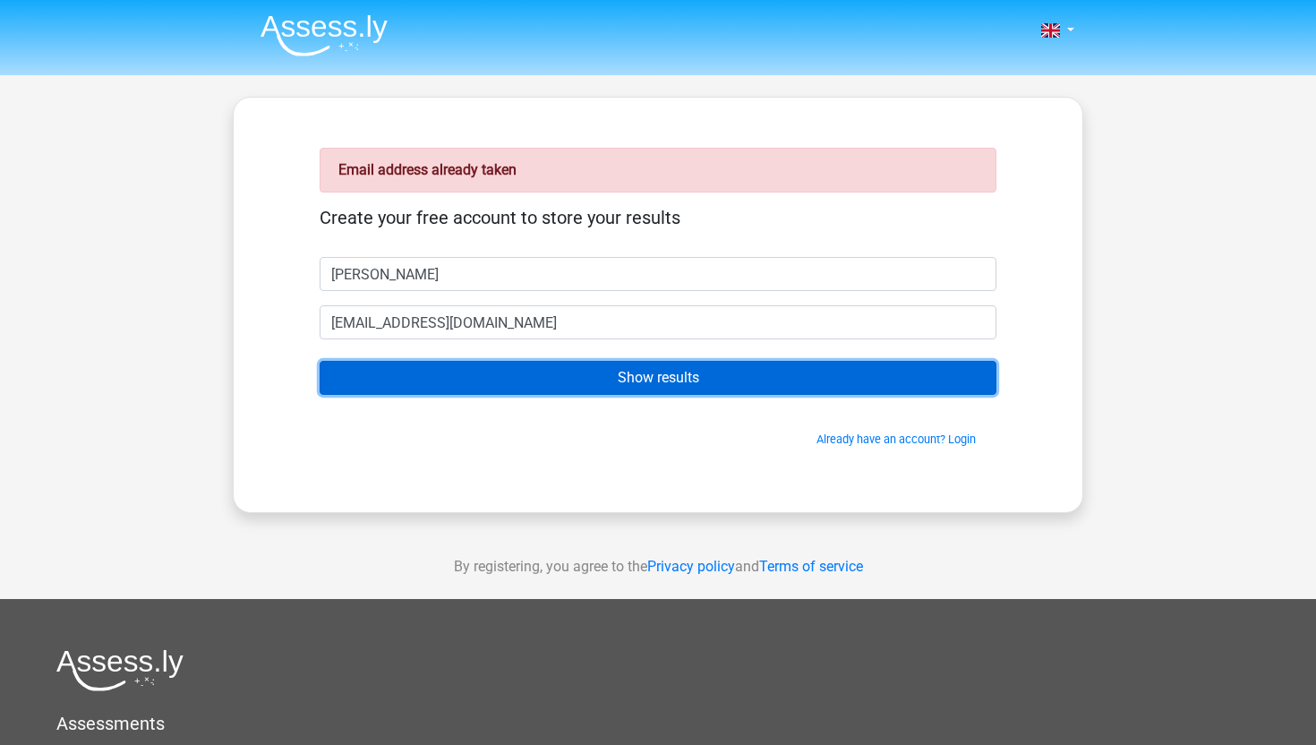
click at [646, 375] on input "Show results" at bounding box center [658, 378] width 677 height 34
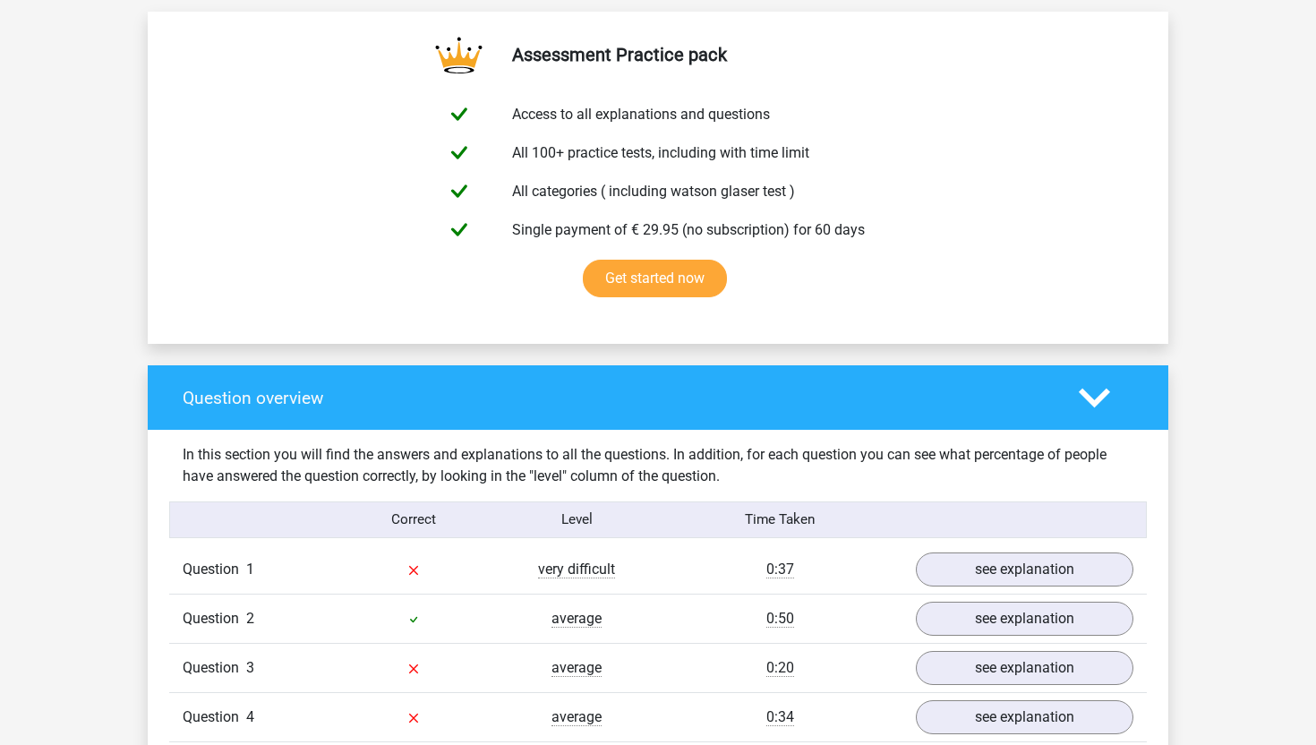
scroll to position [1401, 0]
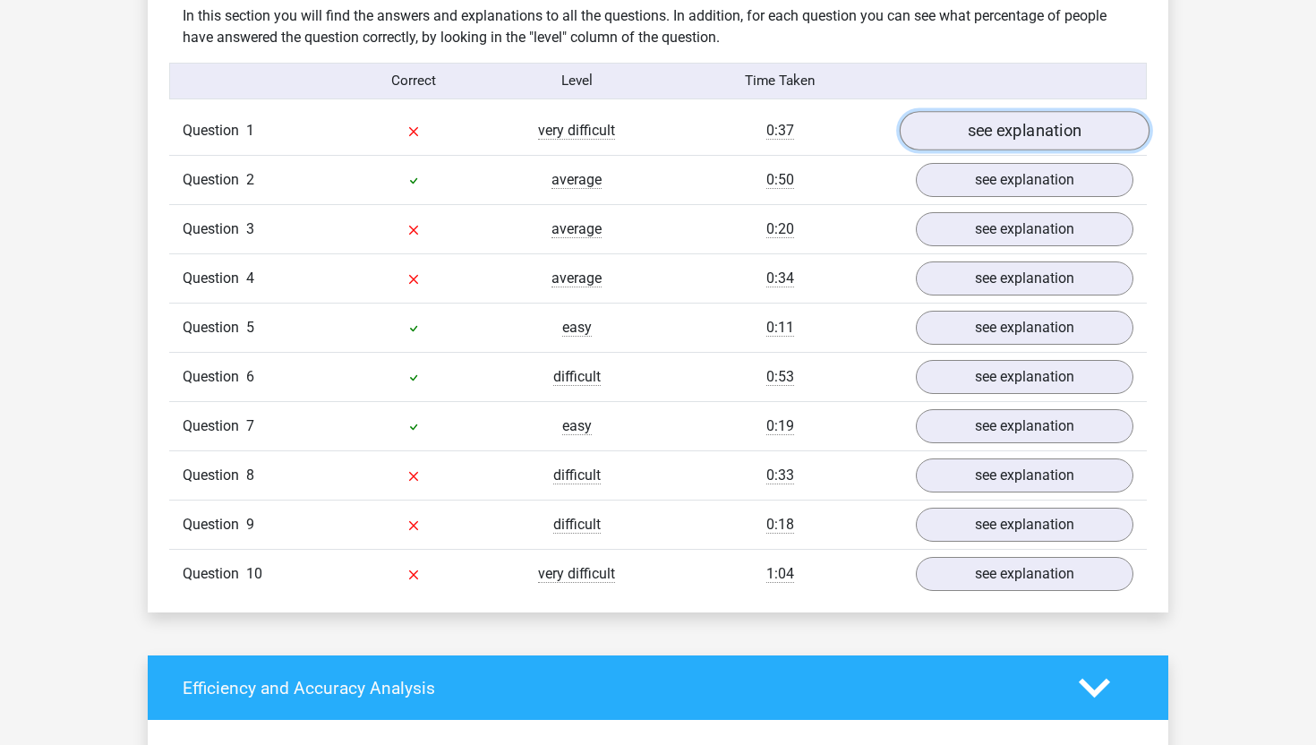
click at [1005, 135] on link "see explanation" at bounding box center [1025, 130] width 250 height 39
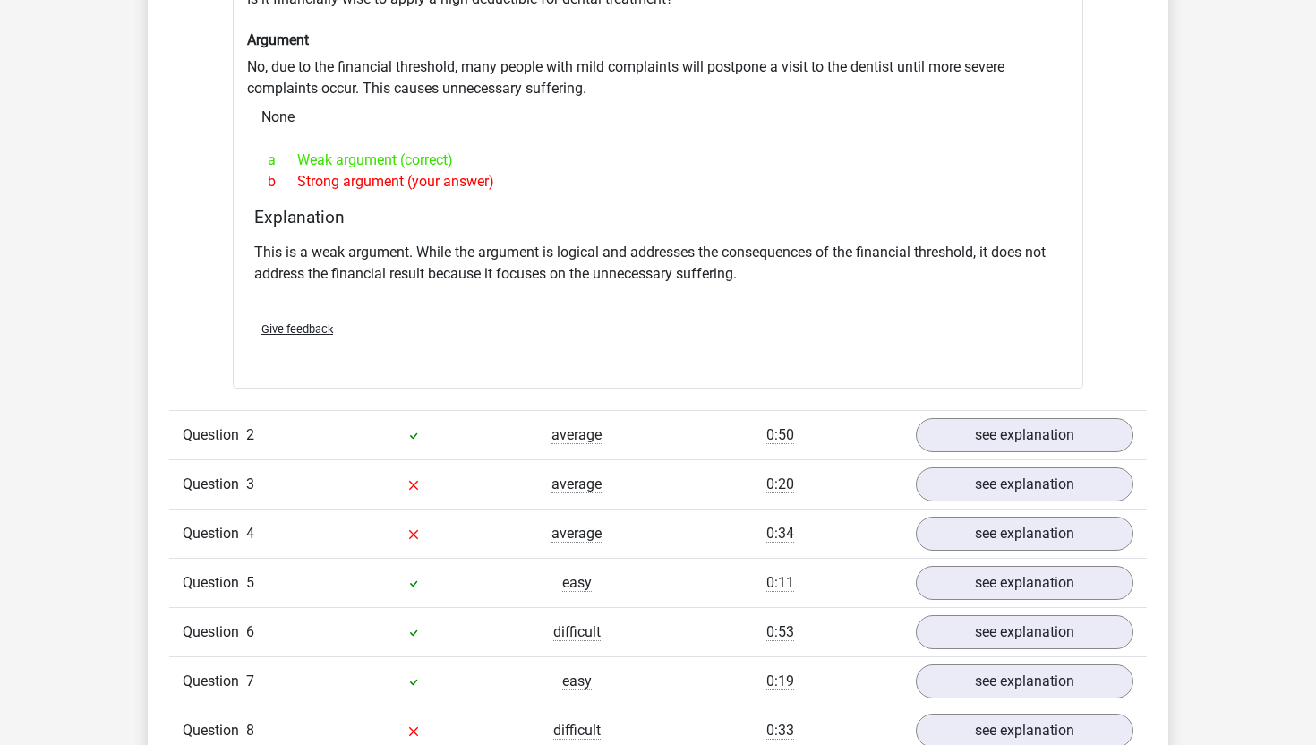
scroll to position [1954, 0]
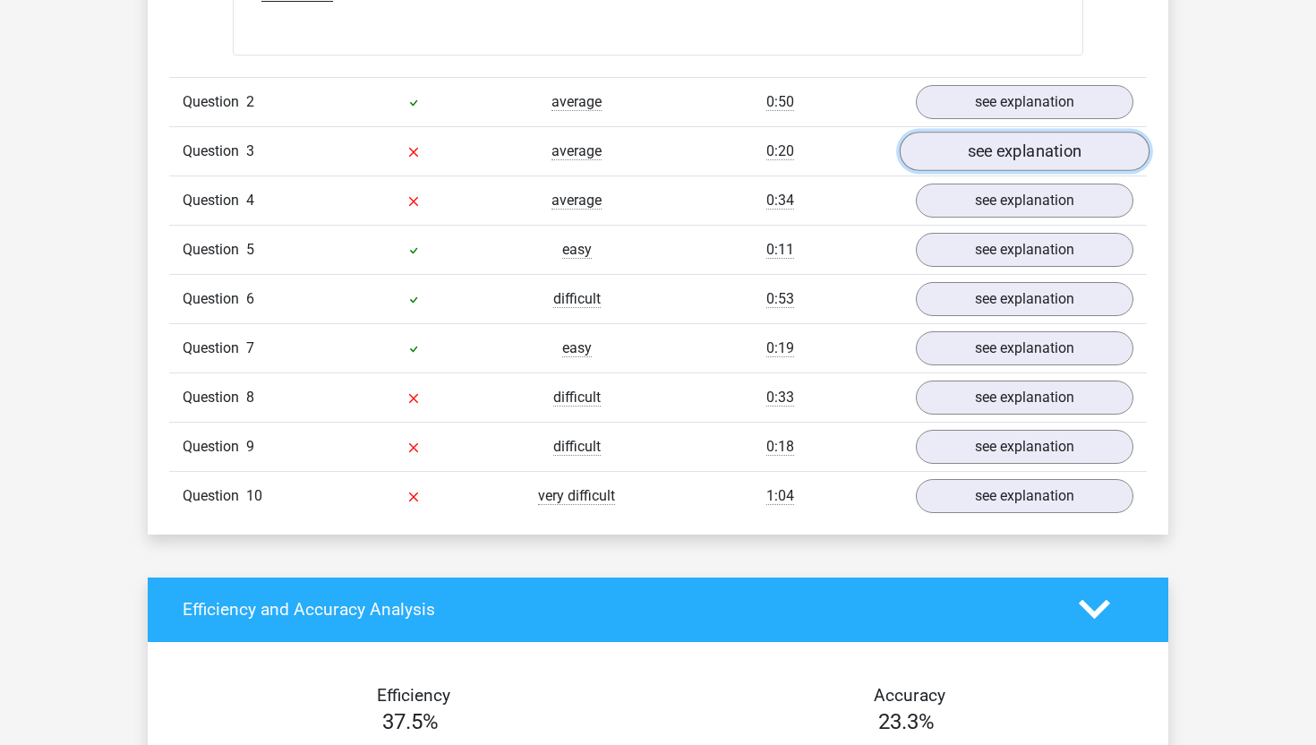
click at [998, 148] on link "see explanation" at bounding box center [1025, 151] width 250 height 39
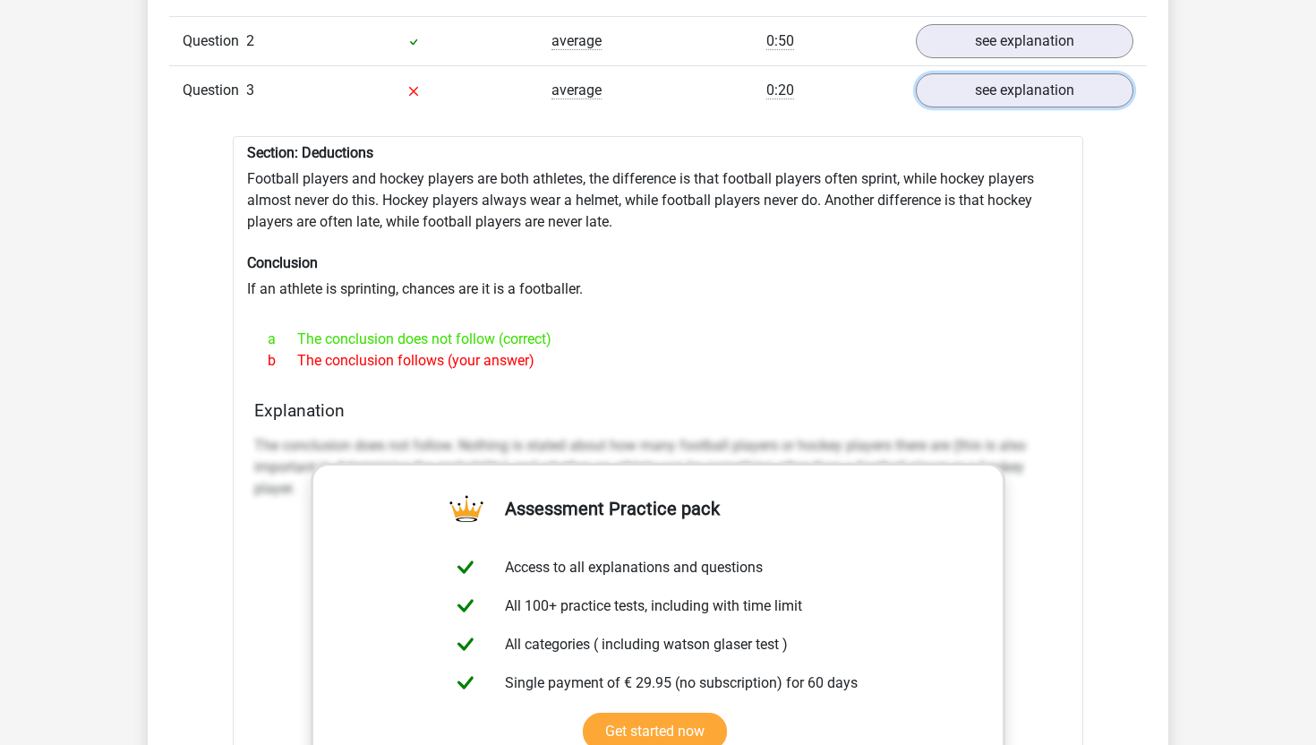
scroll to position [2019, 0]
